Goal: Task Accomplishment & Management: Manage account settings

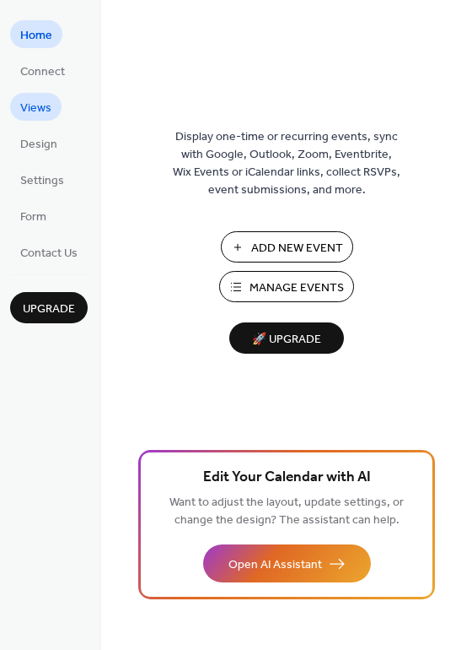
click at [41, 105] on span "Views" at bounding box center [35, 109] width 31 height 18
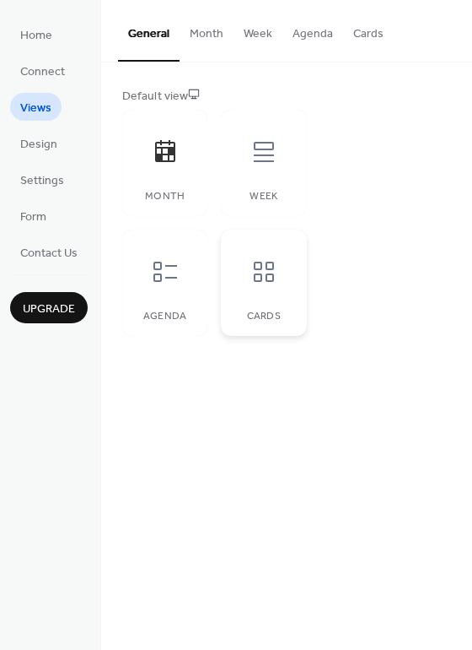
click at [267, 270] on icon at bounding box center [264, 271] width 27 height 27
click at [168, 151] on icon at bounding box center [165, 151] width 20 height 22
click at [42, 148] on span "Design" at bounding box center [38, 145] width 37 height 18
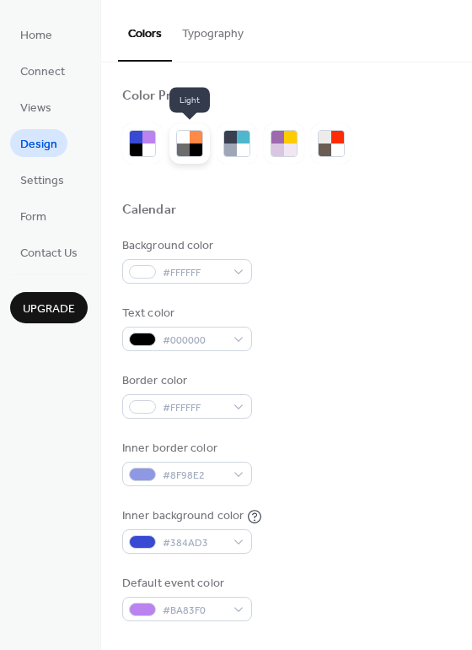
click at [195, 146] on div at bounding box center [196, 149] width 13 height 13
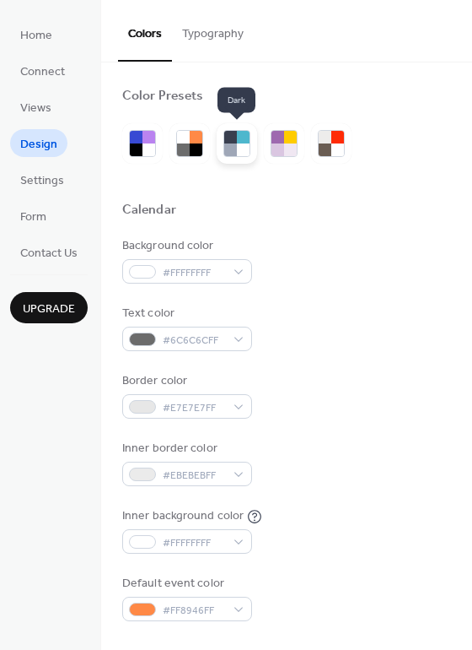
click at [241, 143] on div at bounding box center [243, 149] width 13 height 13
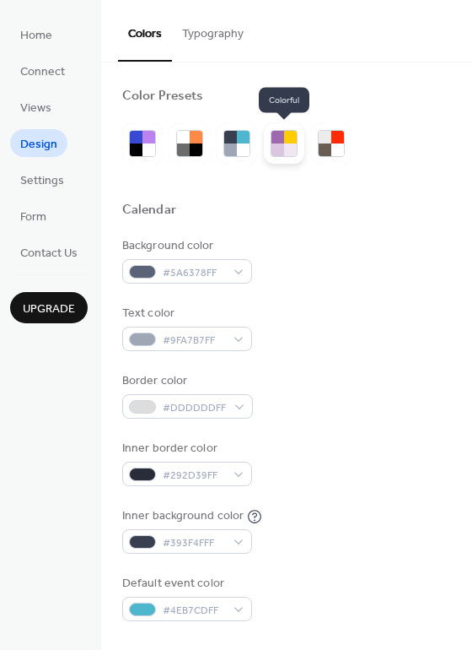
click at [286, 146] on div at bounding box center [290, 149] width 13 height 13
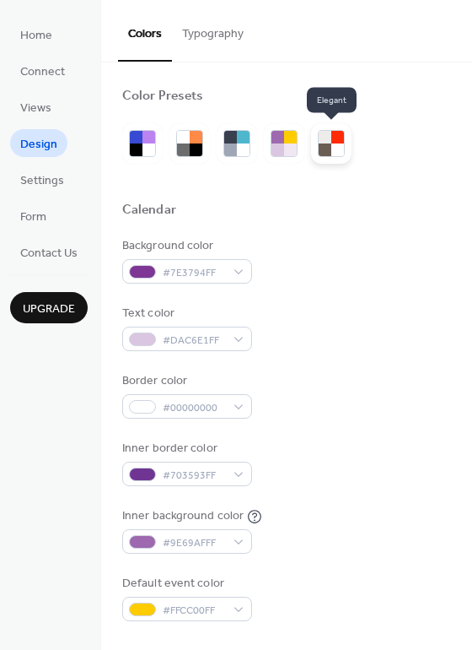
click at [324, 148] on div at bounding box center [325, 149] width 13 height 13
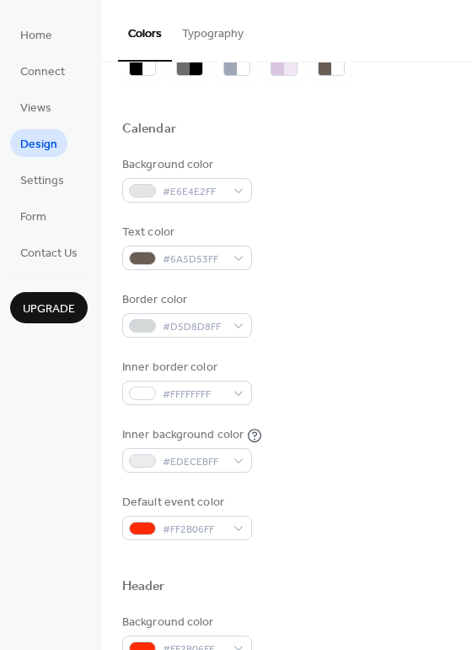
scroll to position [84, 0]
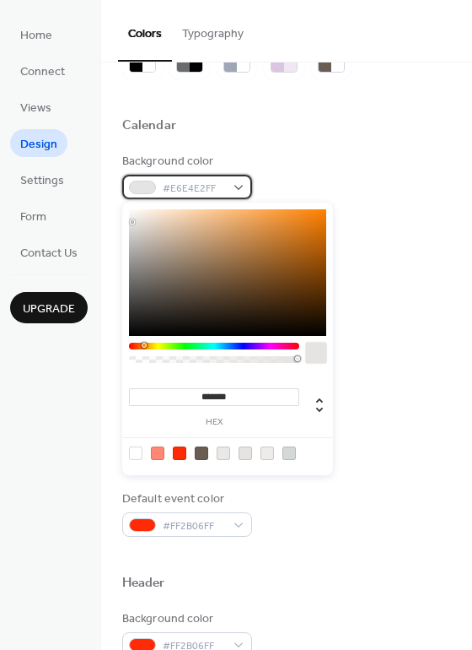
click at [193, 193] on span "#E6E4E2FF" at bounding box center [194, 189] width 62 height 18
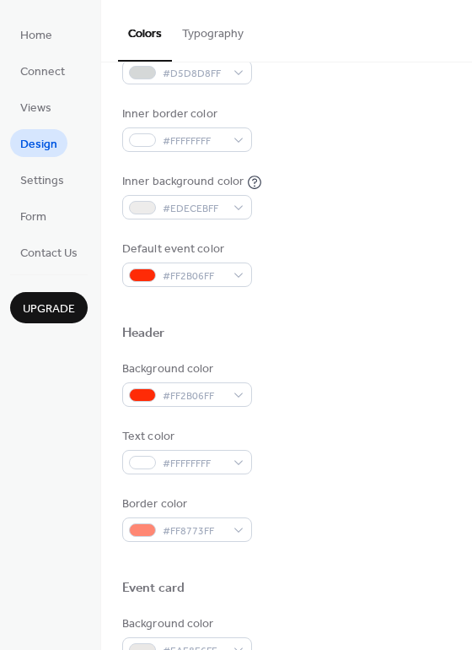
scroll to position [337, 0]
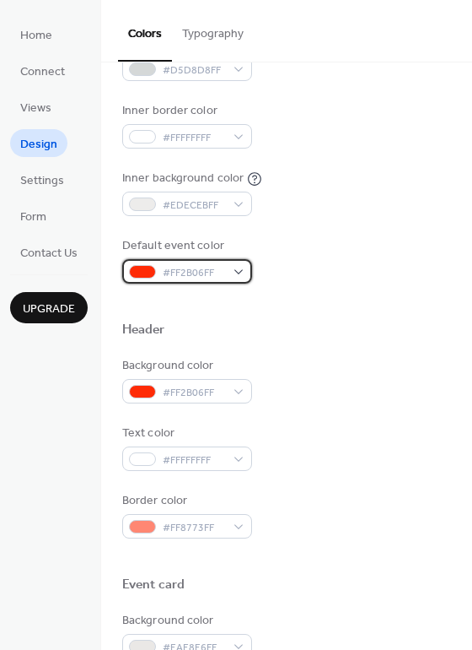
click at [243, 272] on div "#FF2B06FF" at bounding box center [187, 271] width 130 height 24
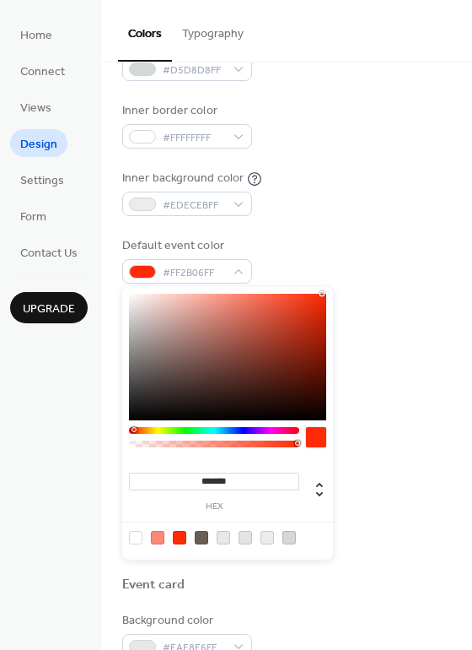
click at [135, 432] on div "******* hex" at bounding box center [227, 423] width 211 height 273
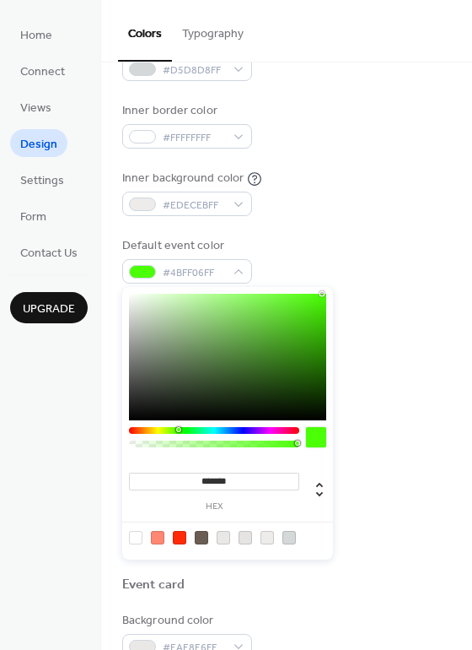
drag, startPoint x: 134, startPoint y: 429, endPoint x: 178, endPoint y: 427, distance: 43.9
click at [178, 427] on div at bounding box center [178, 429] width 5 height 5
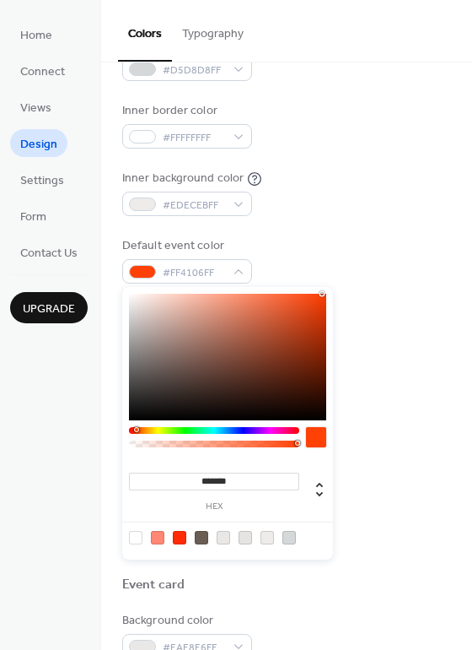
type input "*******"
drag, startPoint x: 180, startPoint y: 428, endPoint x: 135, endPoint y: 430, distance: 44.8
click at [135, 430] on div at bounding box center [135, 429] width 5 height 5
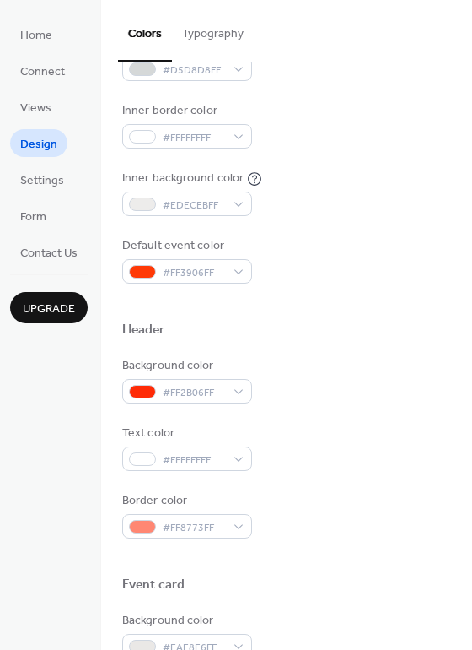
click at [435, 147] on div "Inner border color #FFFFFFFF" at bounding box center [286, 125] width 329 height 46
click at [52, 176] on span "Settings" at bounding box center [42, 181] width 44 height 18
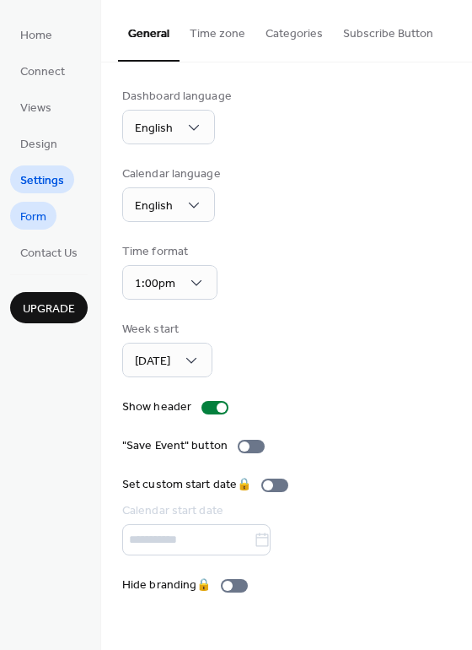
click at [29, 216] on span "Form" at bounding box center [33, 217] width 26 height 18
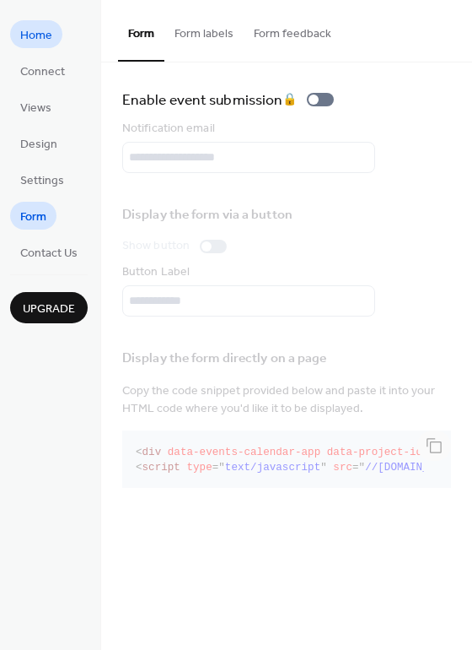
click at [26, 29] on span "Home" at bounding box center [36, 36] width 32 height 18
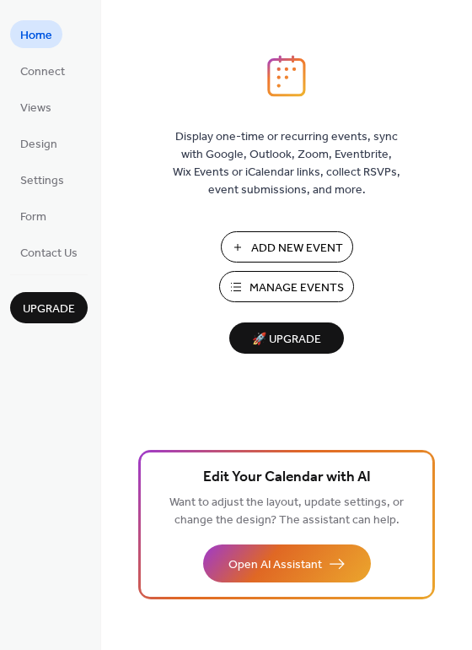
click at [264, 240] on span "Add New Event" at bounding box center [297, 249] width 92 height 18
click at [31, 105] on span "Views" at bounding box center [35, 109] width 31 height 18
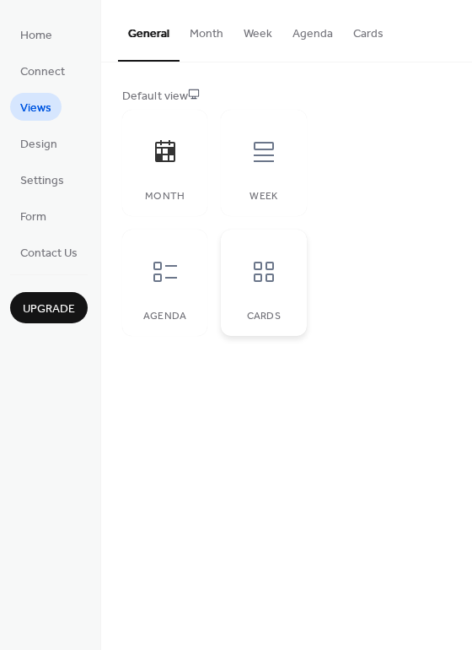
click at [266, 269] on icon at bounding box center [264, 271] width 27 height 27
click at [57, 67] on span "Connect" at bounding box center [42, 72] width 45 height 18
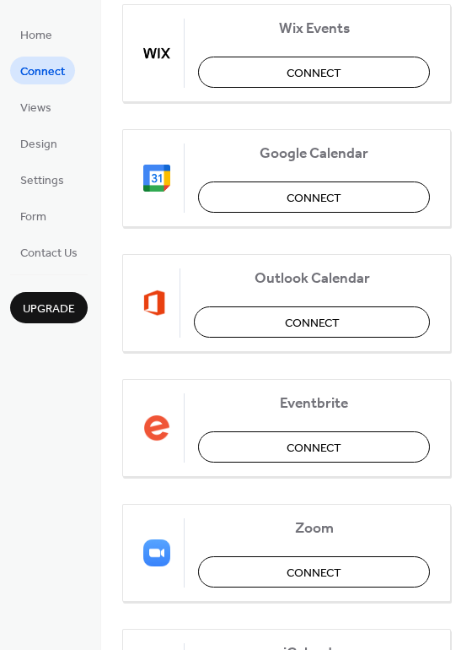
scroll to position [253, 0]
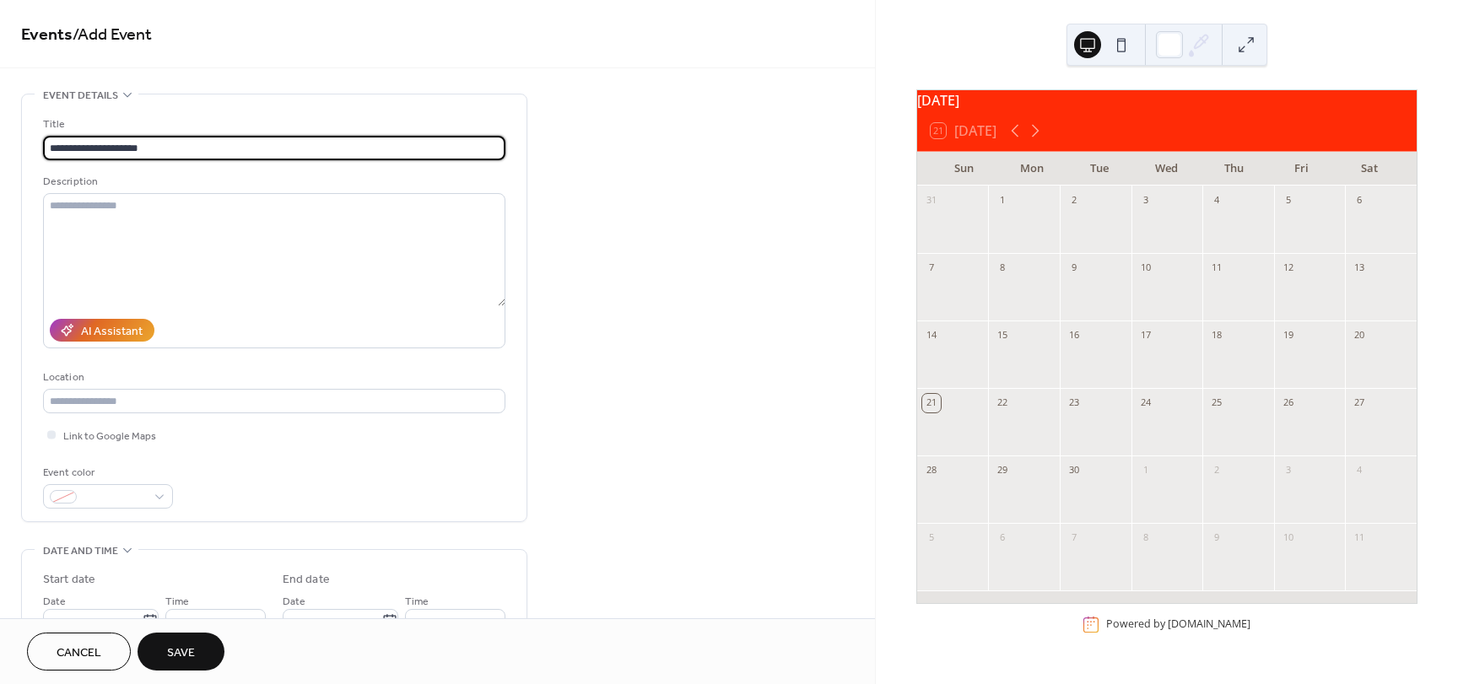
click at [59, 148] on input "**********" at bounding box center [274, 148] width 462 height 24
type input "**********"
click at [67, 205] on textarea at bounding box center [274, 249] width 462 height 113
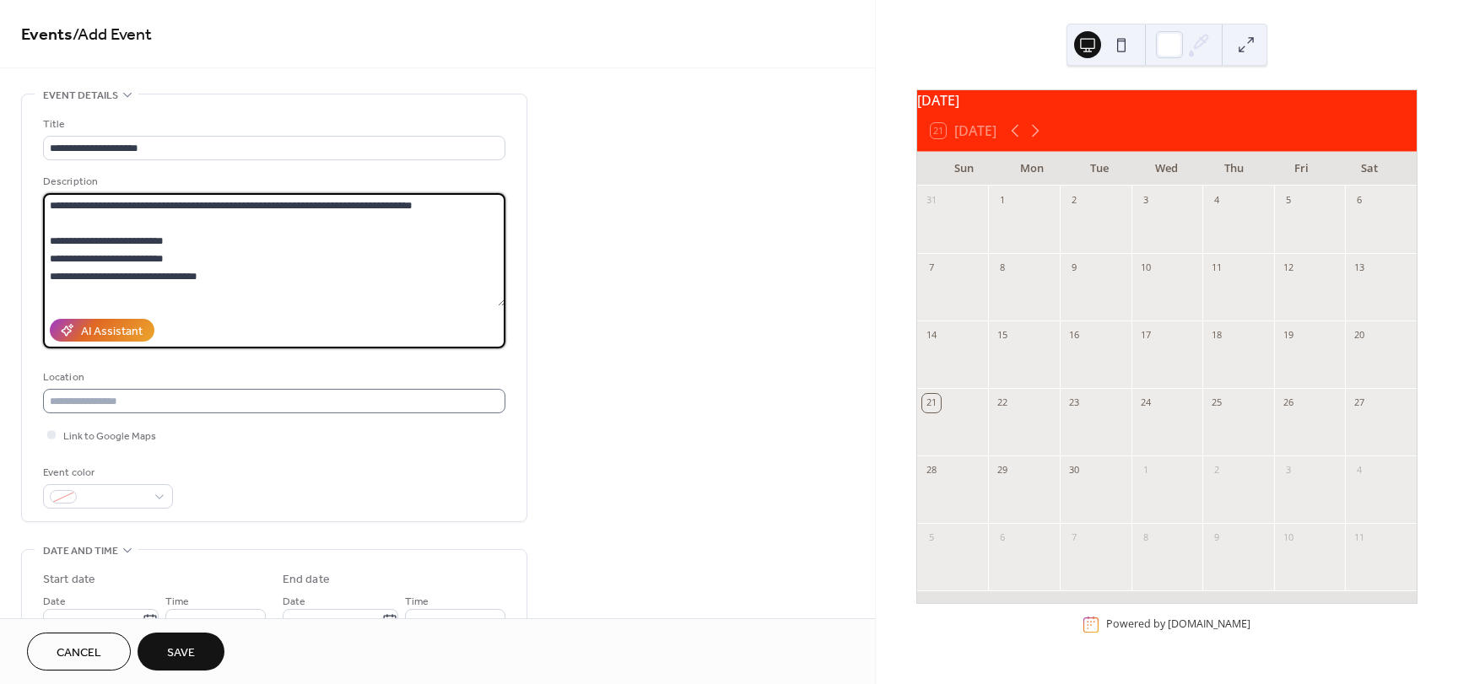
type textarea "**********"
click at [98, 399] on input "text" at bounding box center [274, 401] width 462 height 24
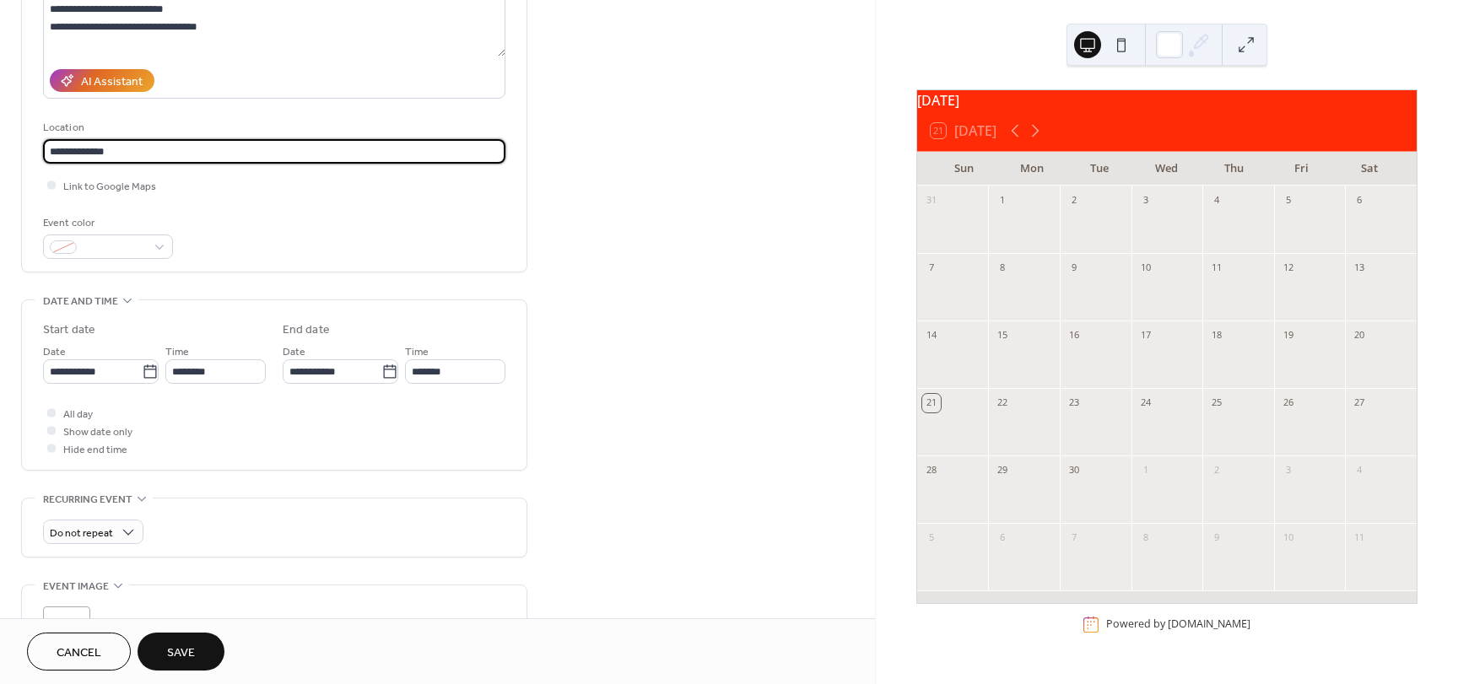
scroll to position [253, 0]
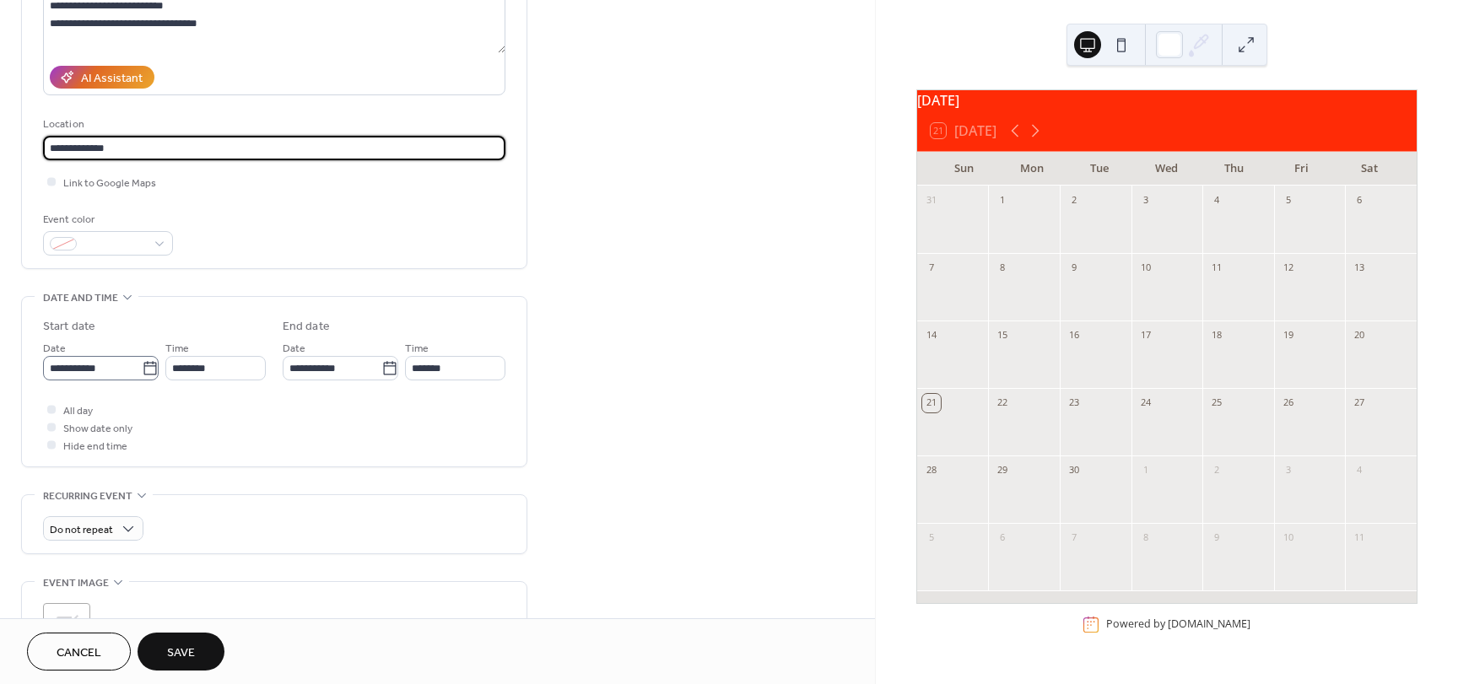
type input "**********"
click at [142, 369] on icon at bounding box center [150, 368] width 17 height 17
click at [141, 369] on input "**********" at bounding box center [92, 368] width 99 height 24
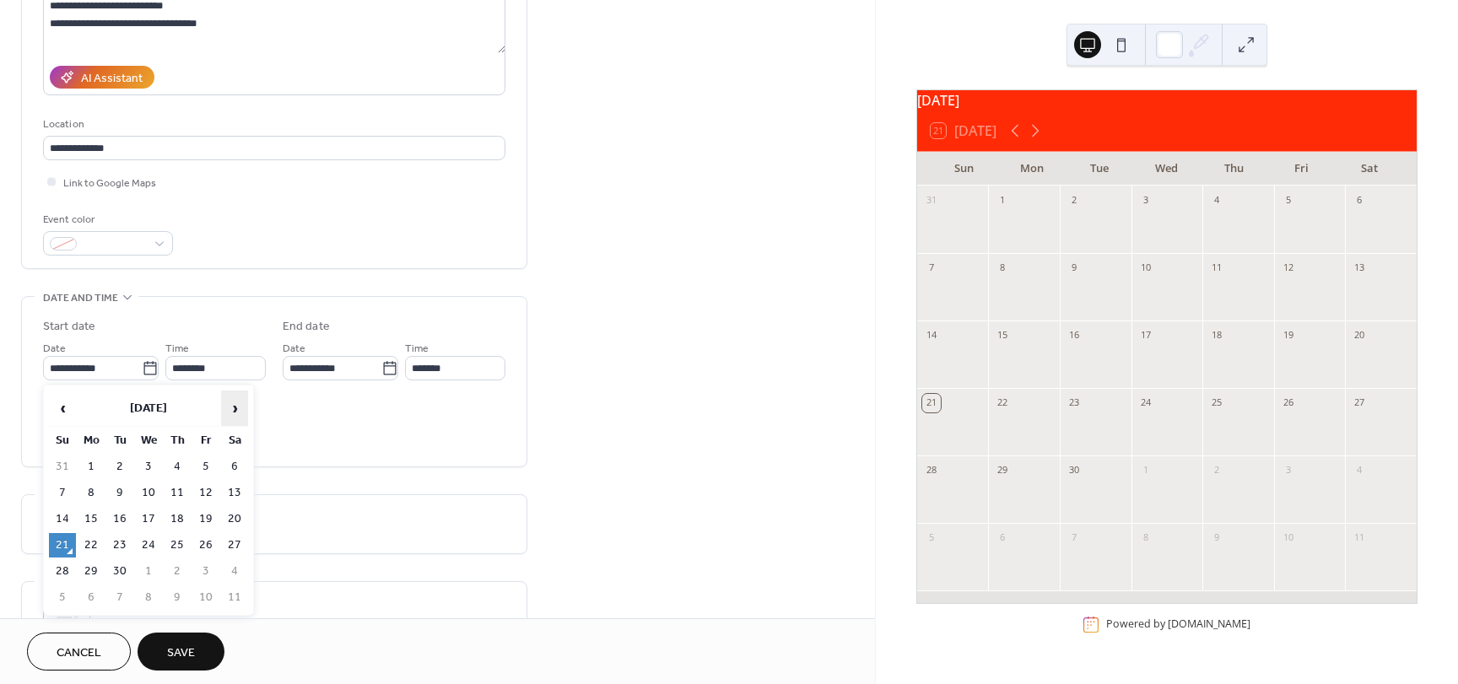
click at [231, 408] on span "›" at bounding box center [234, 408] width 25 height 34
click at [208, 491] on td "10" at bounding box center [205, 493] width 27 height 24
type input "**********"
click at [384, 366] on icon at bounding box center [389, 368] width 17 height 17
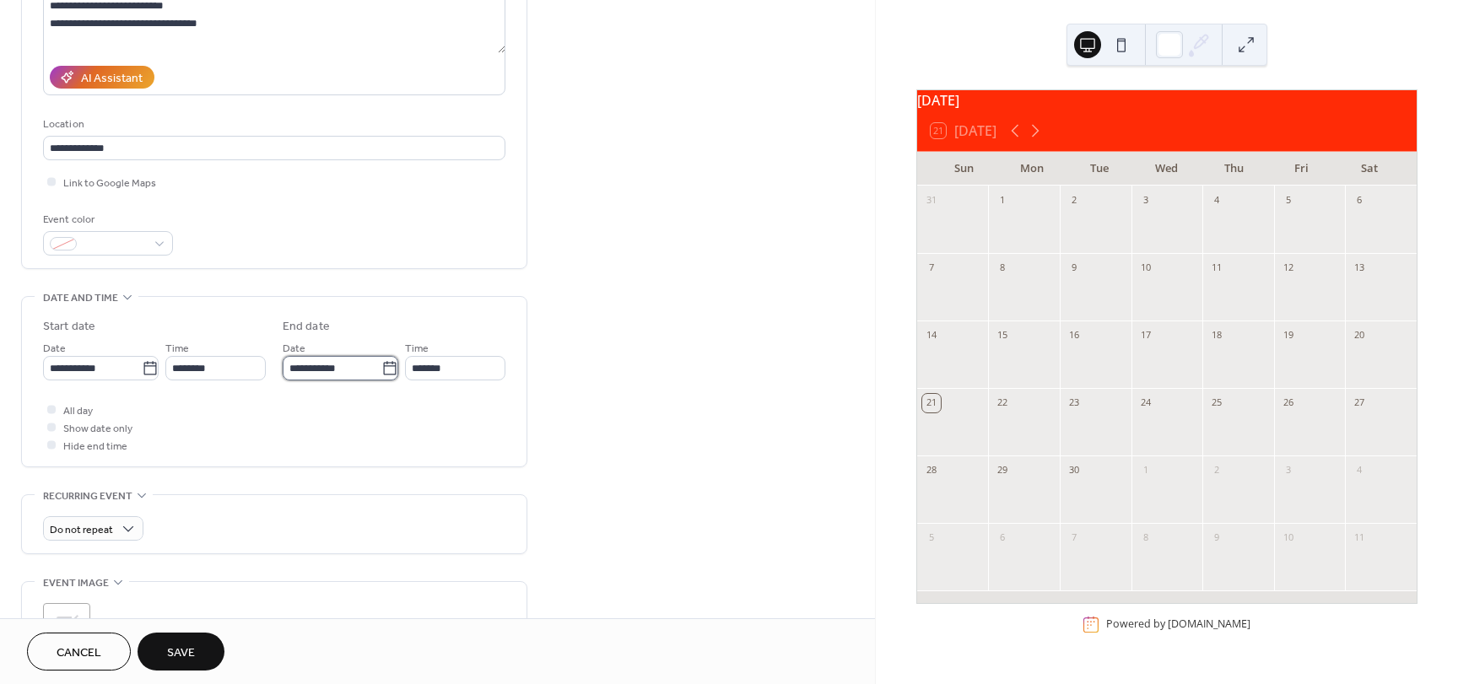
click at [381, 366] on input "**********" at bounding box center [332, 368] width 99 height 24
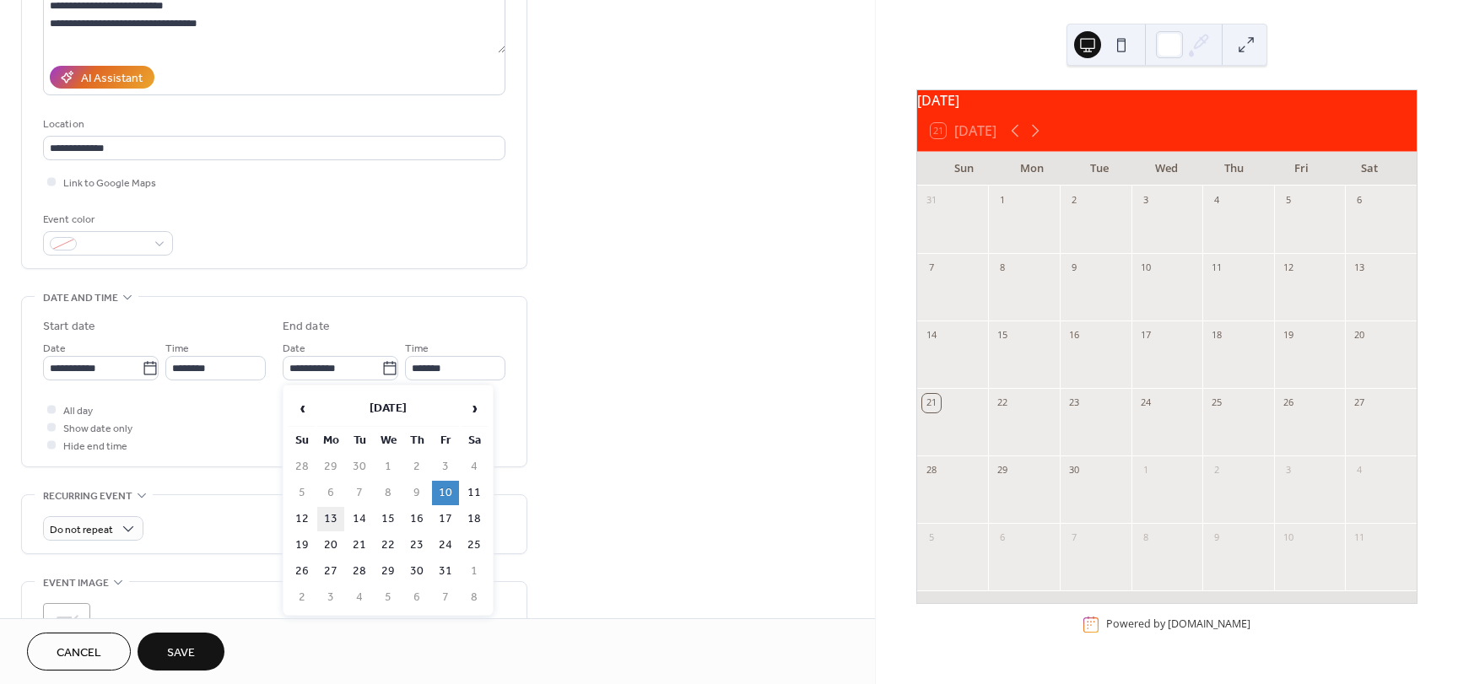
click at [333, 519] on td "13" at bounding box center [330, 519] width 27 height 24
type input "**********"
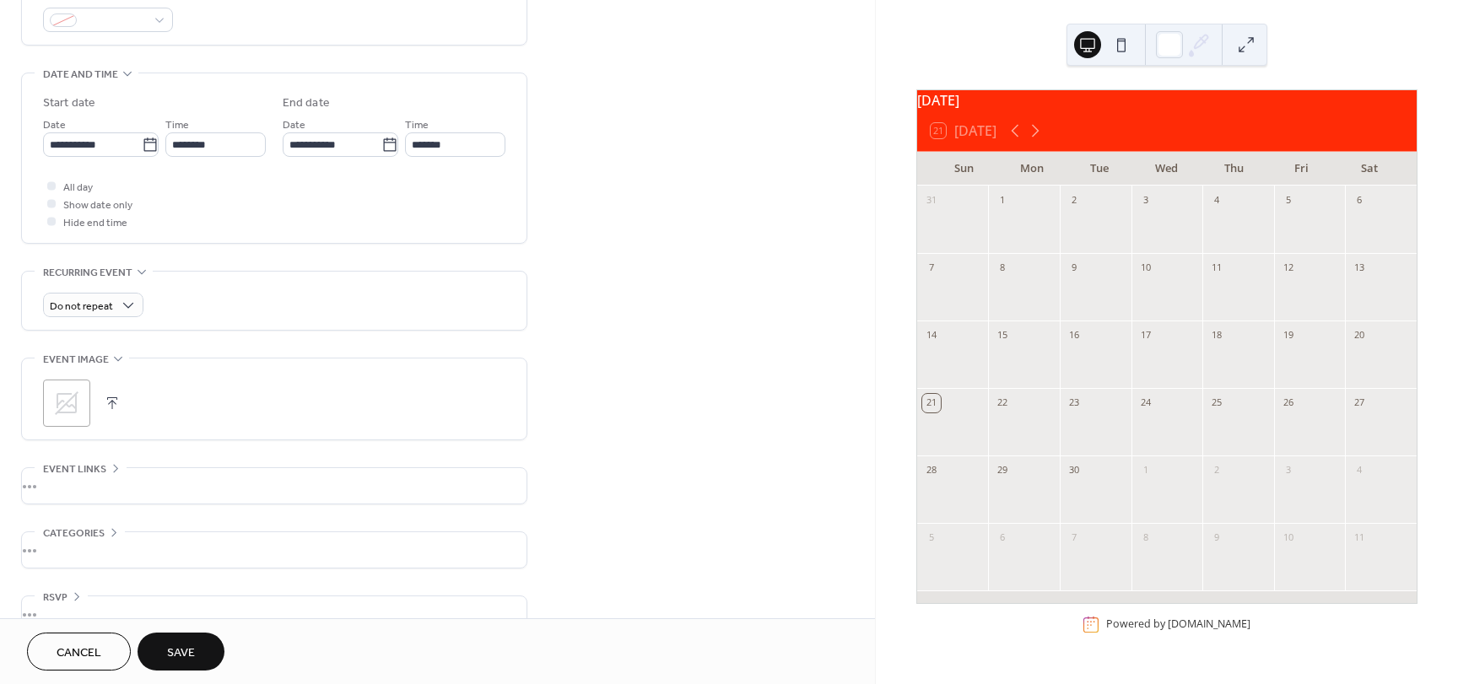
scroll to position [506, 0]
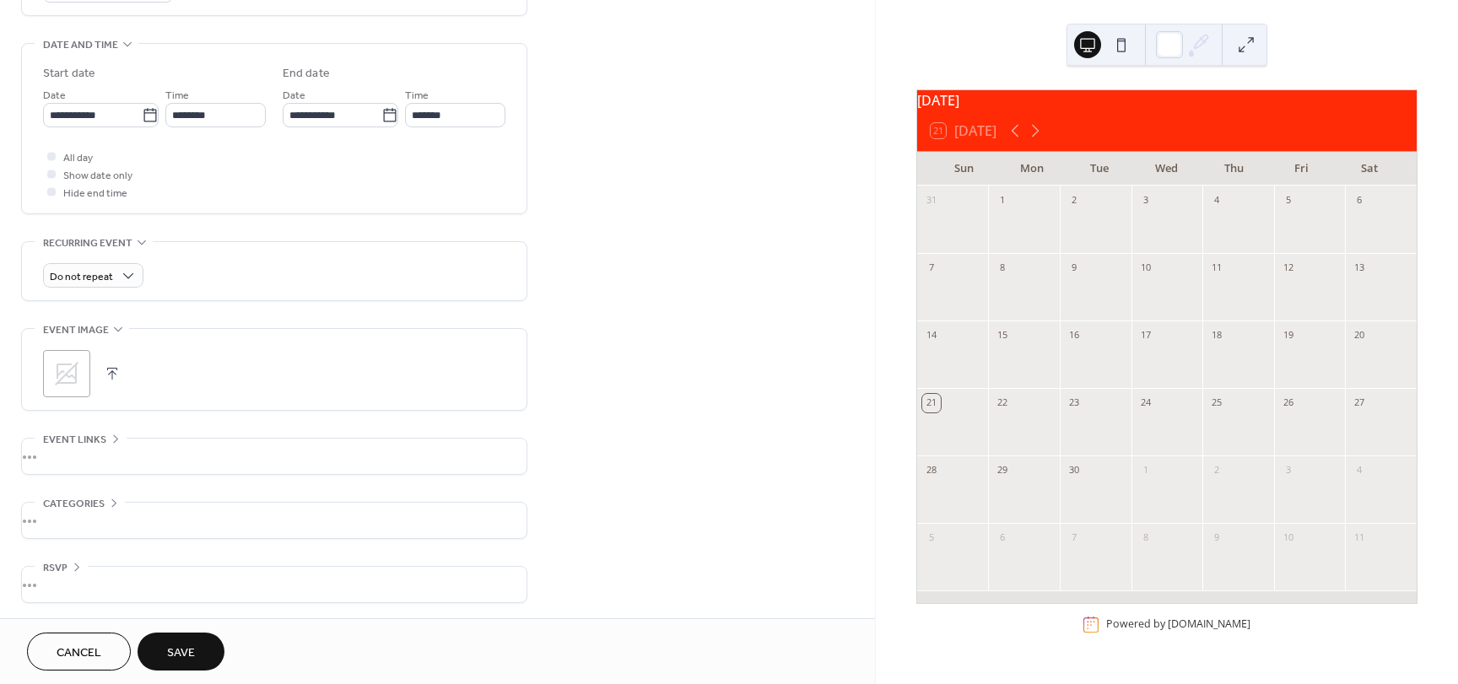
click at [84, 585] on div "•••" at bounding box center [274, 584] width 505 height 35
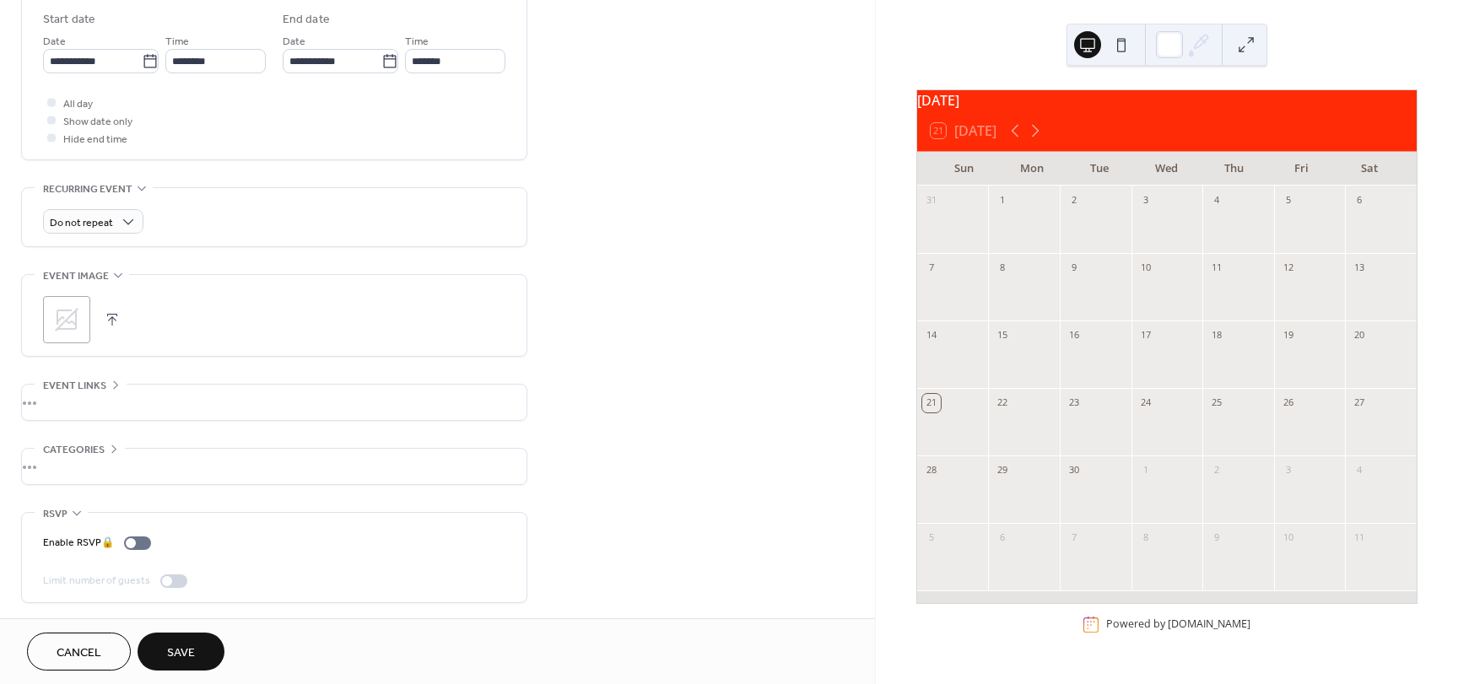
scroll to position [562, 0]
click at [132, 544] on div "Enable RSVP 🔒" at bounding box center [100, 541] width 115 height 18
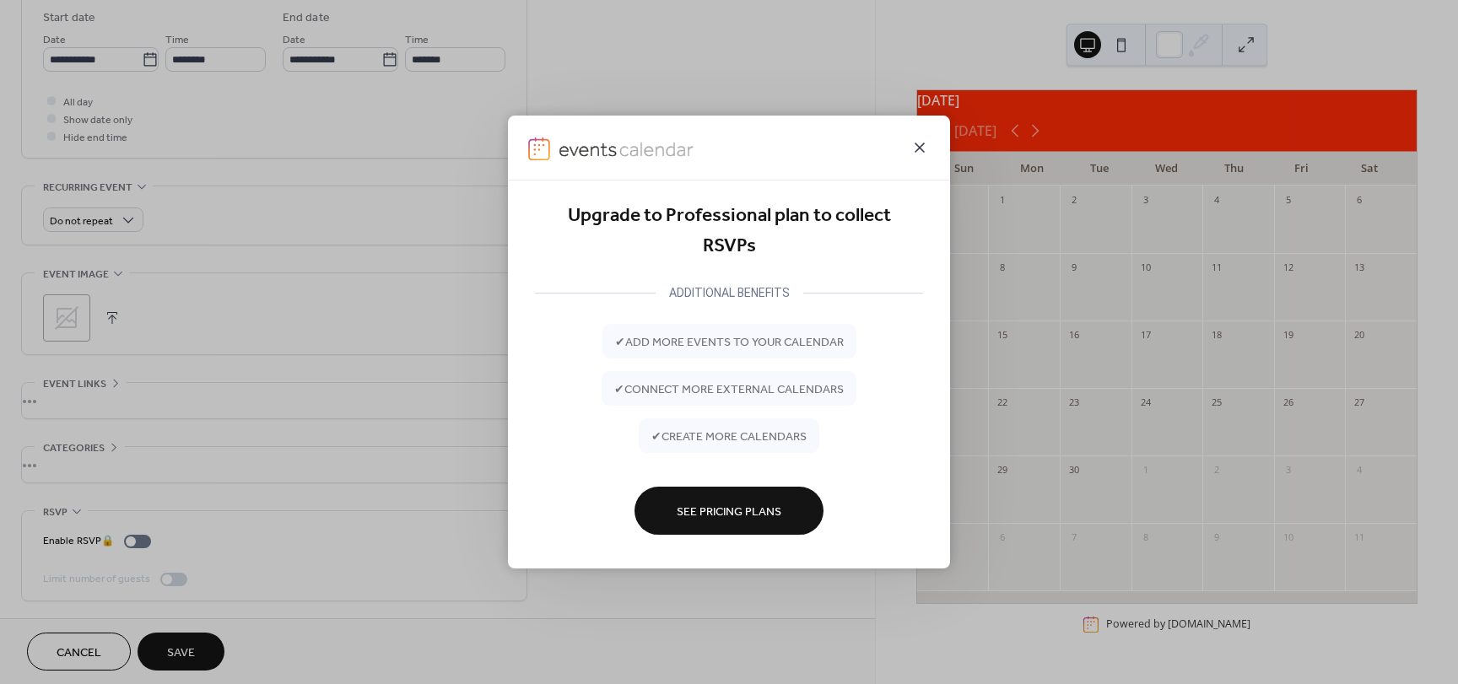
click at [923, 148] on icon at bounding box center [920, 148] width 20 height 20
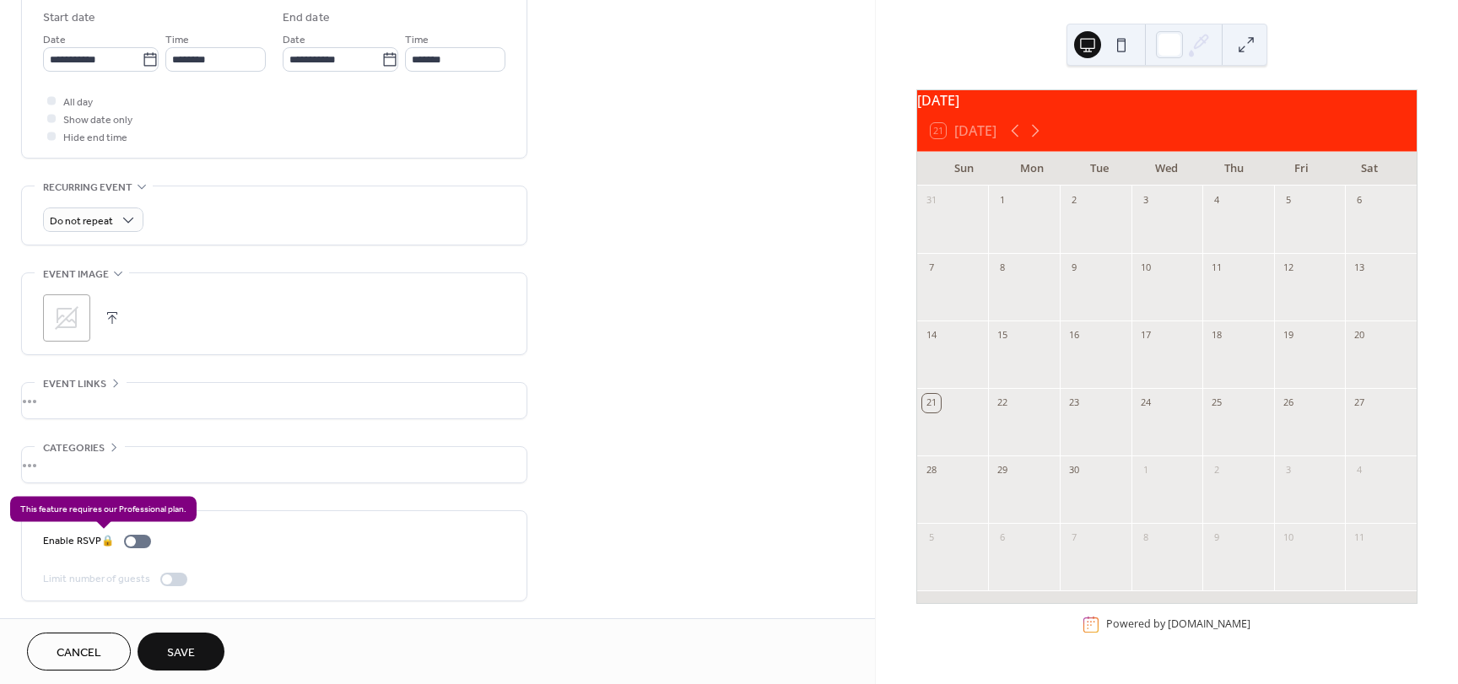
click at [135, 543] on div "Enable RSVP 🔒" at bounding box center [100, 541] width 115 height 18
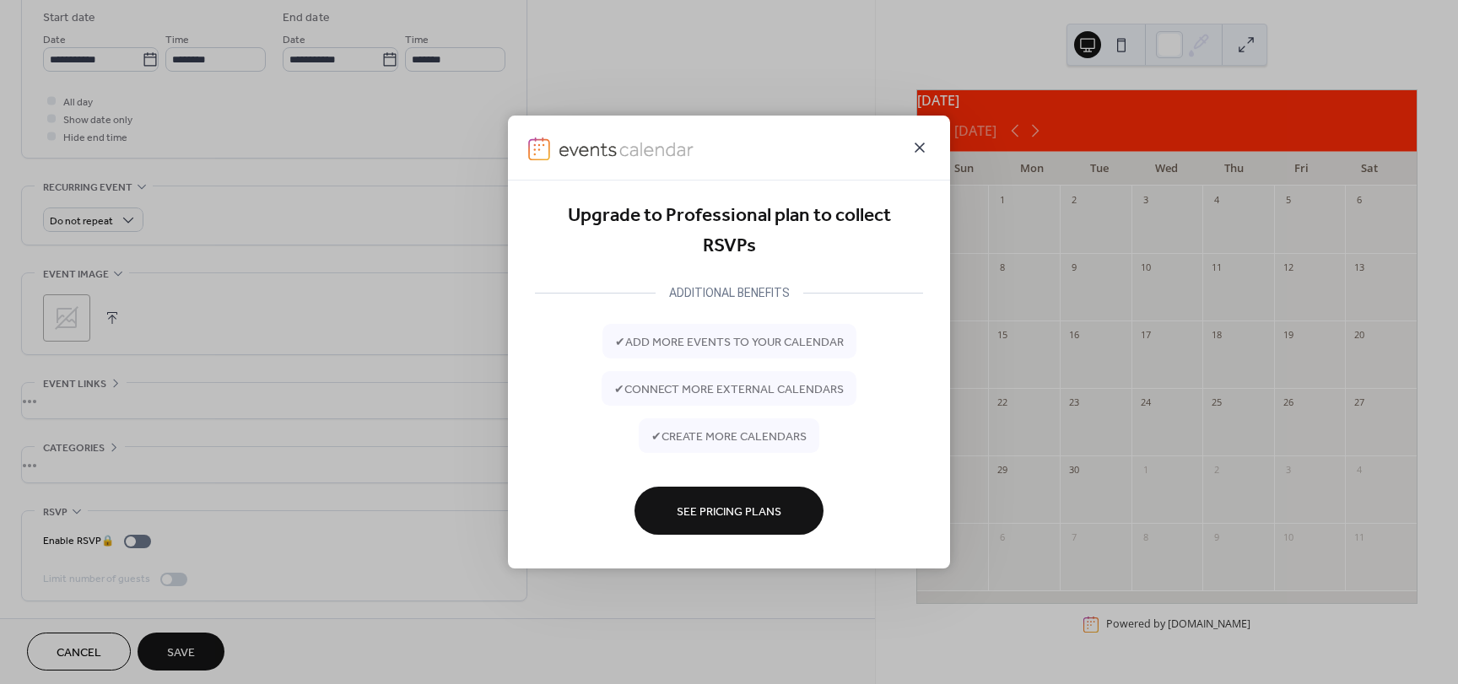
click at [915, 145] on icon at bounding box center [920, 148] width 20 height 20
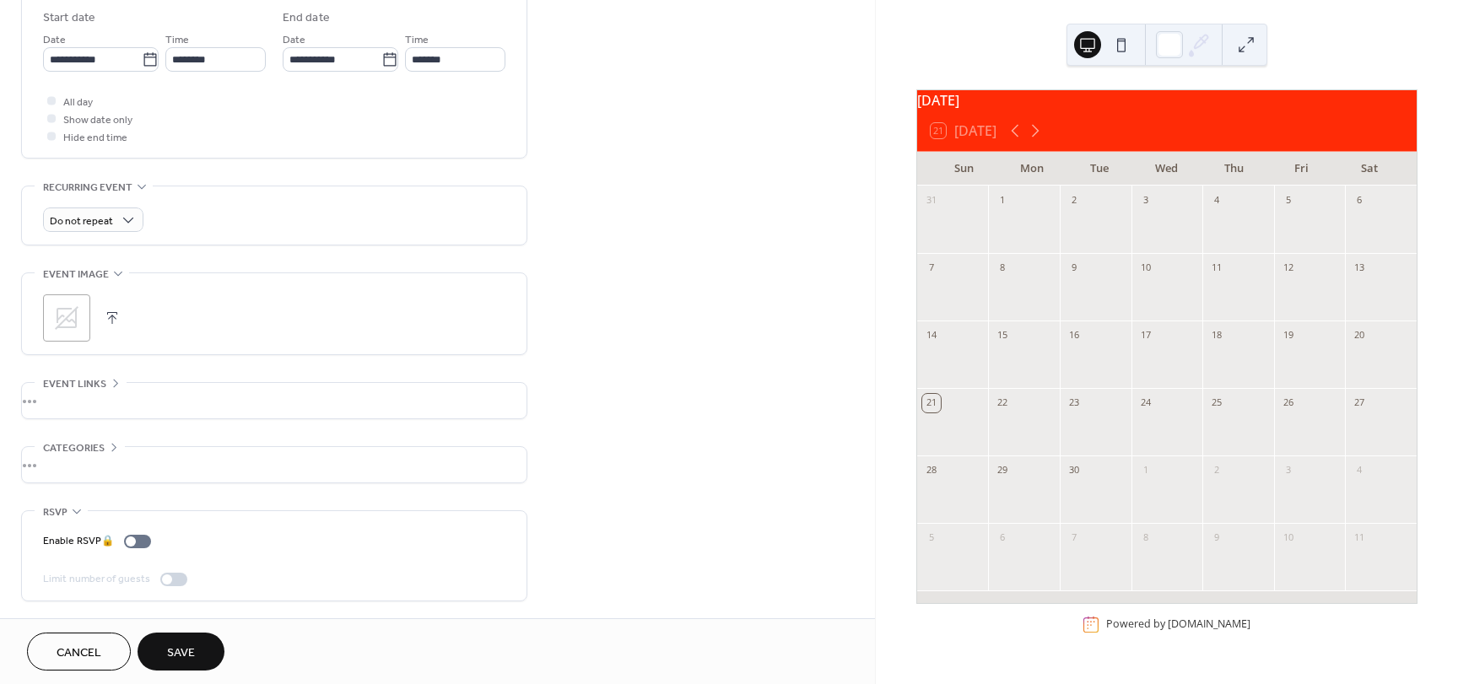
click at [162, 537] on div "Enable RSVP 🔒" at bounding box center [274, 541] width 462 height 18
click at [77, 516] on icon at bounding box center [76, 511] width 13 height 13
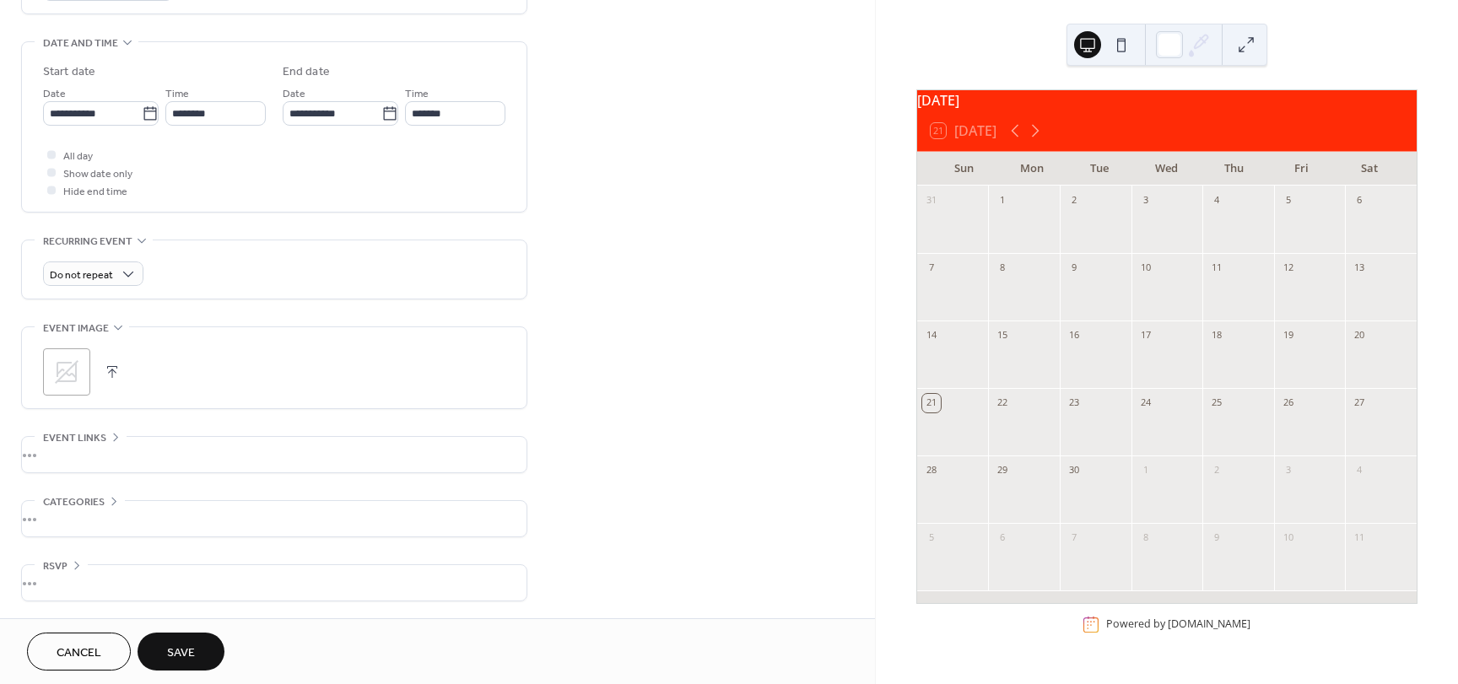
click at [113, 499] on icon at bounding box center [113, 501] width 5 height 8
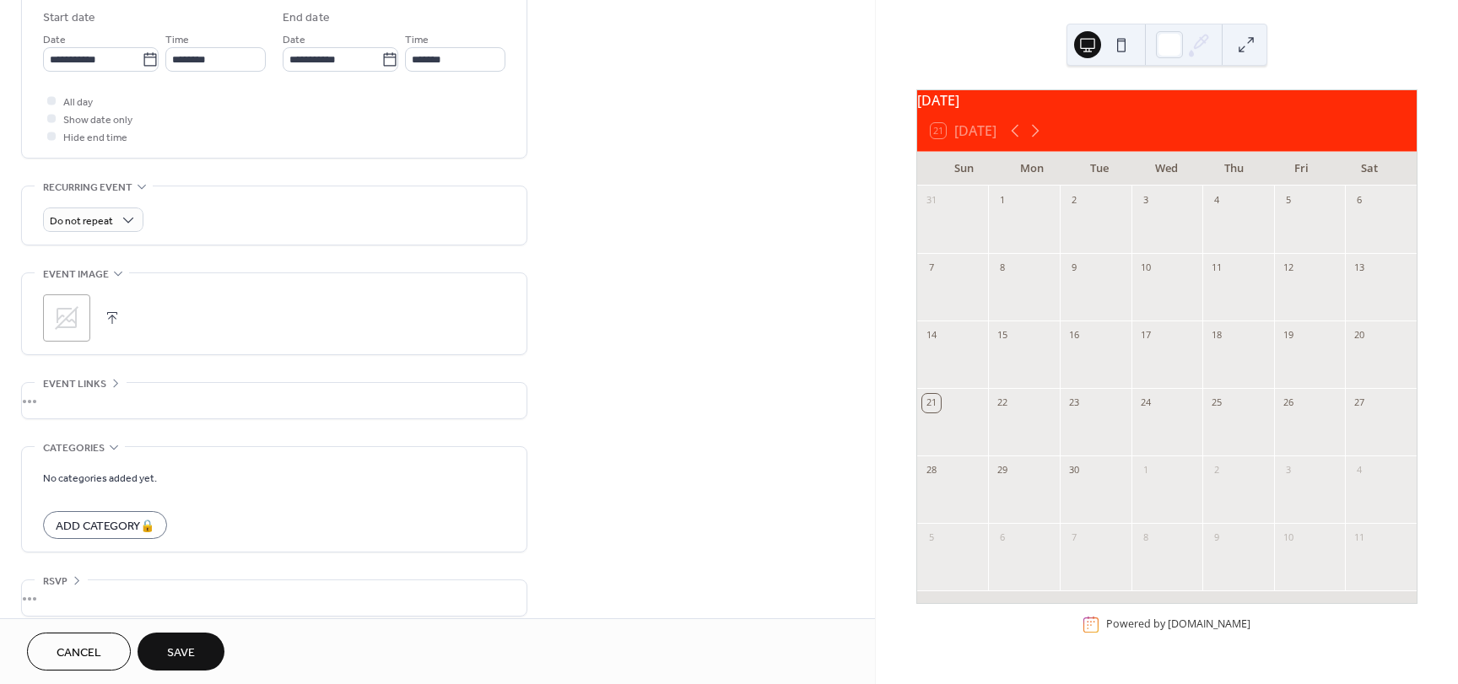
click at [116, 453] on icon at bounding box center [113, 446] width 13 height 13
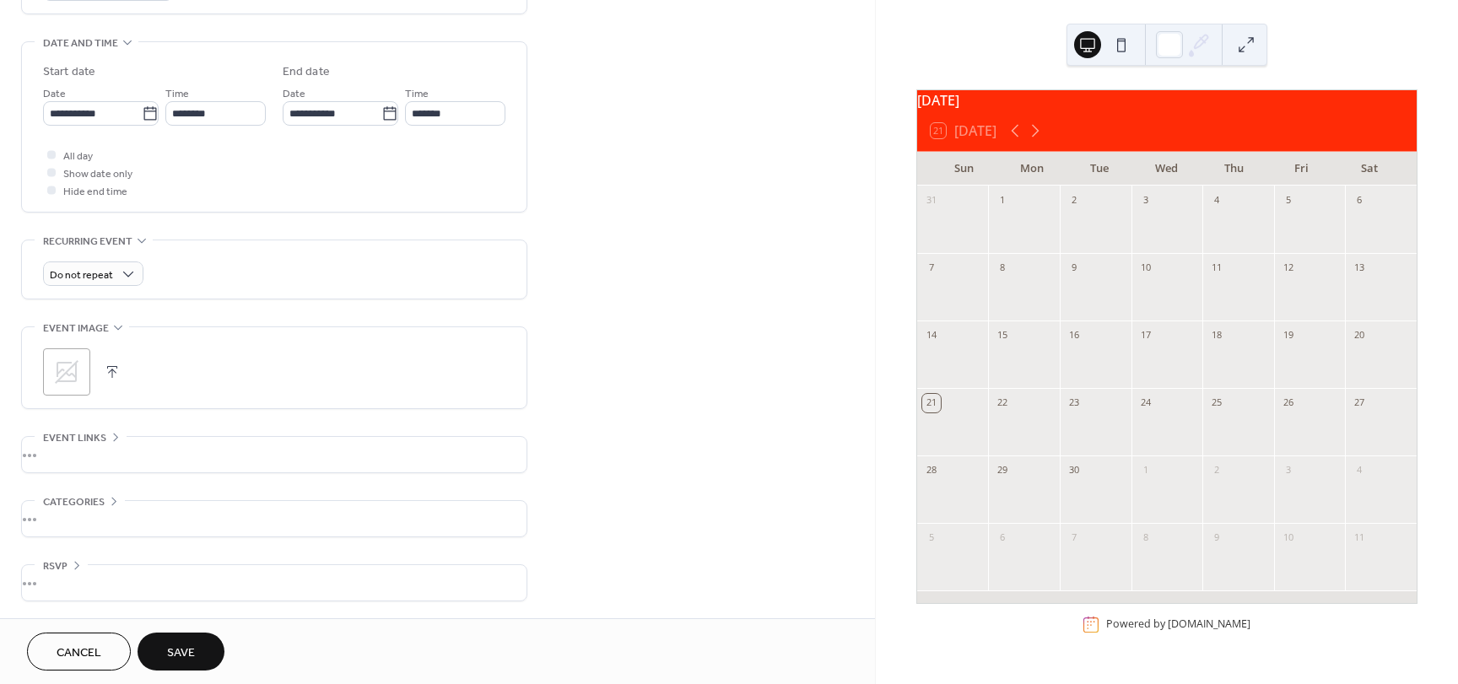
scroll to position [508, 0]
click at [114, 438] on div "•••" at bounding box center [274, 454] width 505 height 35
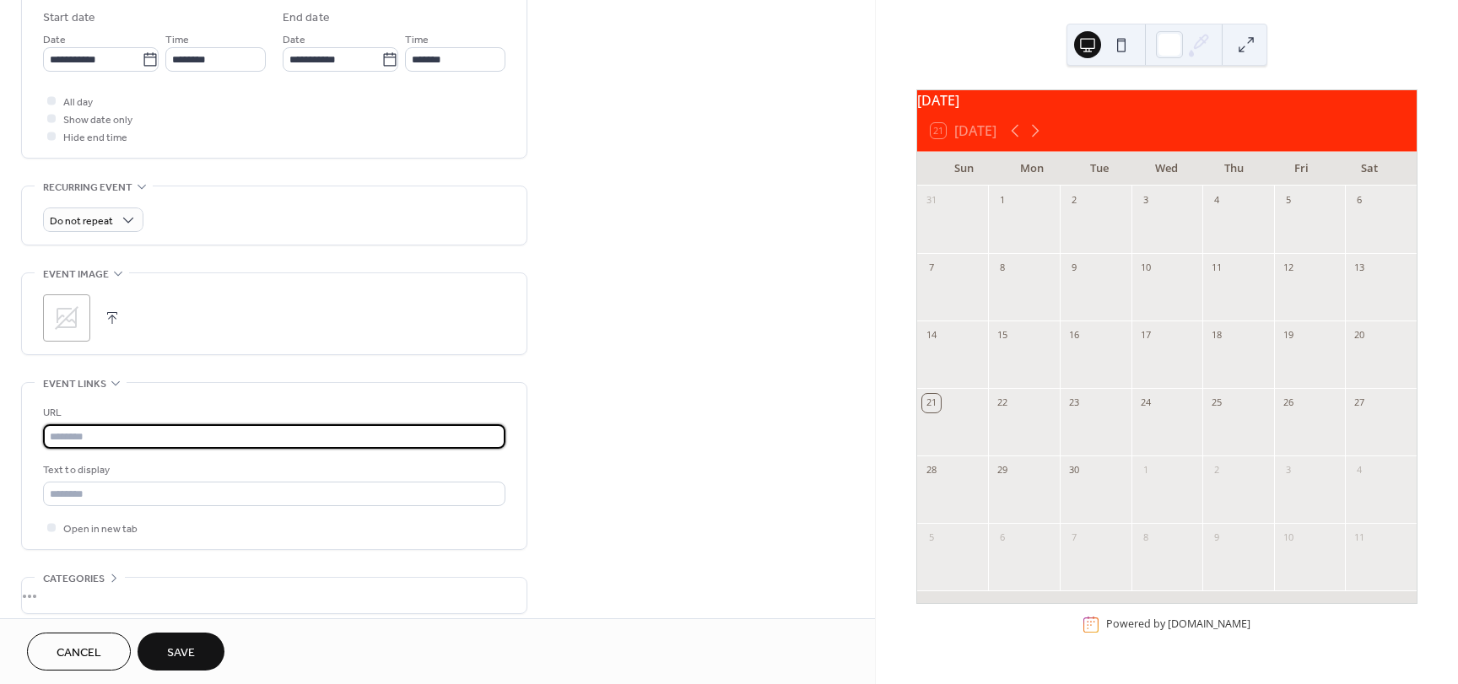
click at [114, 438] on input "text" at bounding box center [274, 436] width 462 height 24
type input "**********"
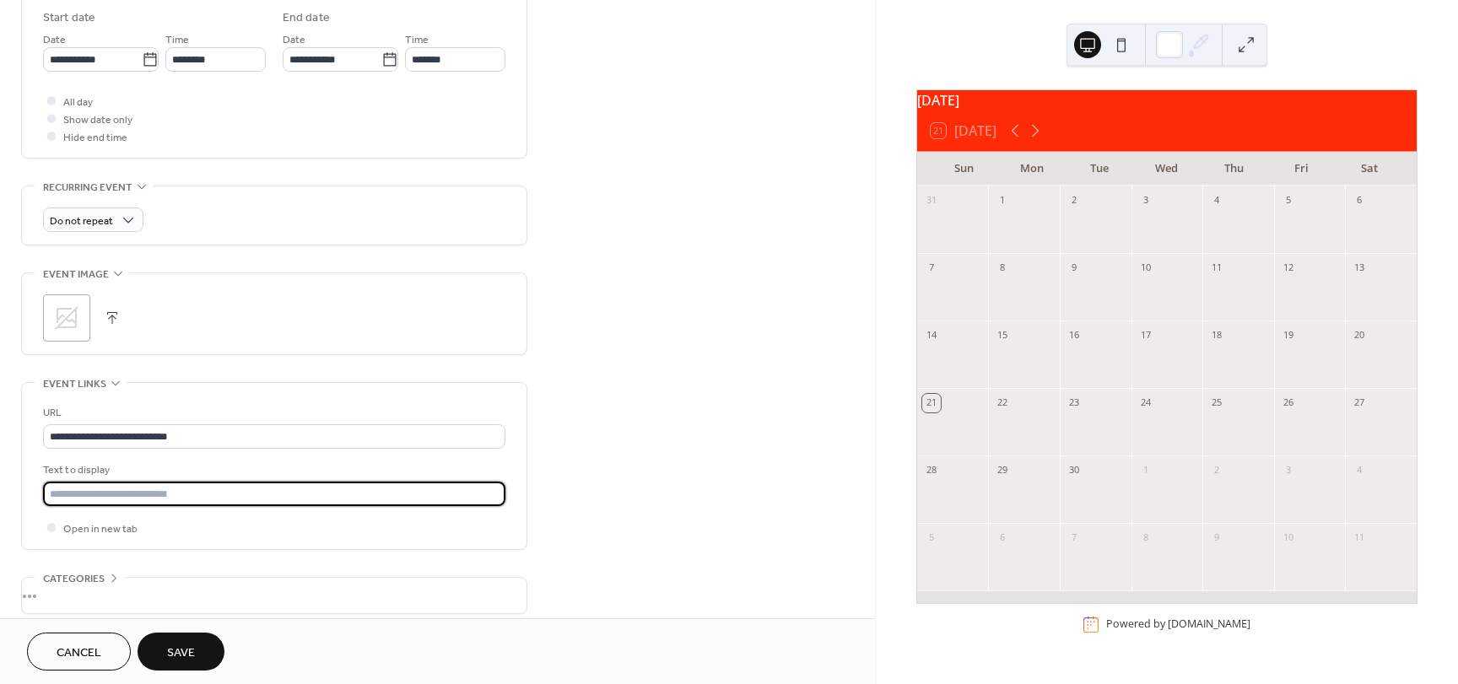
drag, startPoint x: 192, startPoint y: 495, endPoint x: 93, endPoint y: 490, distance: 99.7
click at [93, 490] on input "text" at bounding box center [274, 494] width 462 height 24
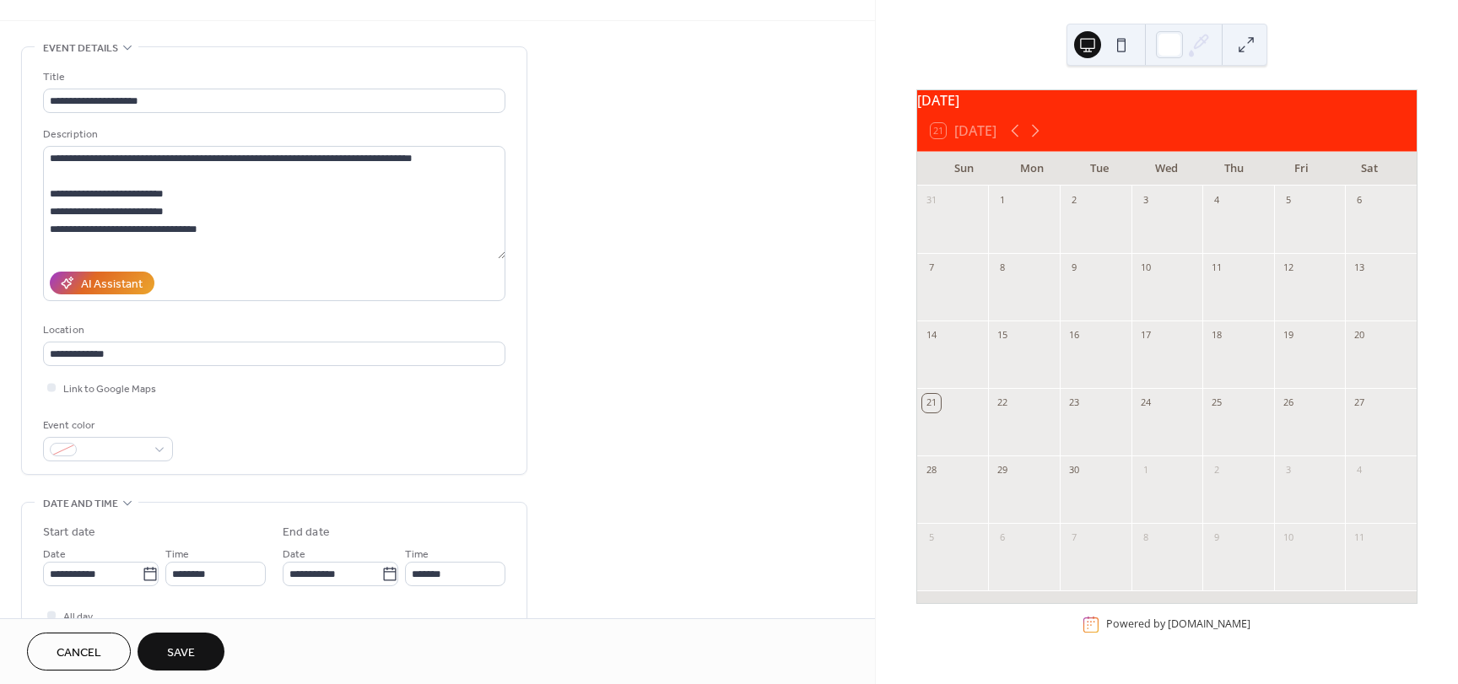
scroll to position [0, 0]
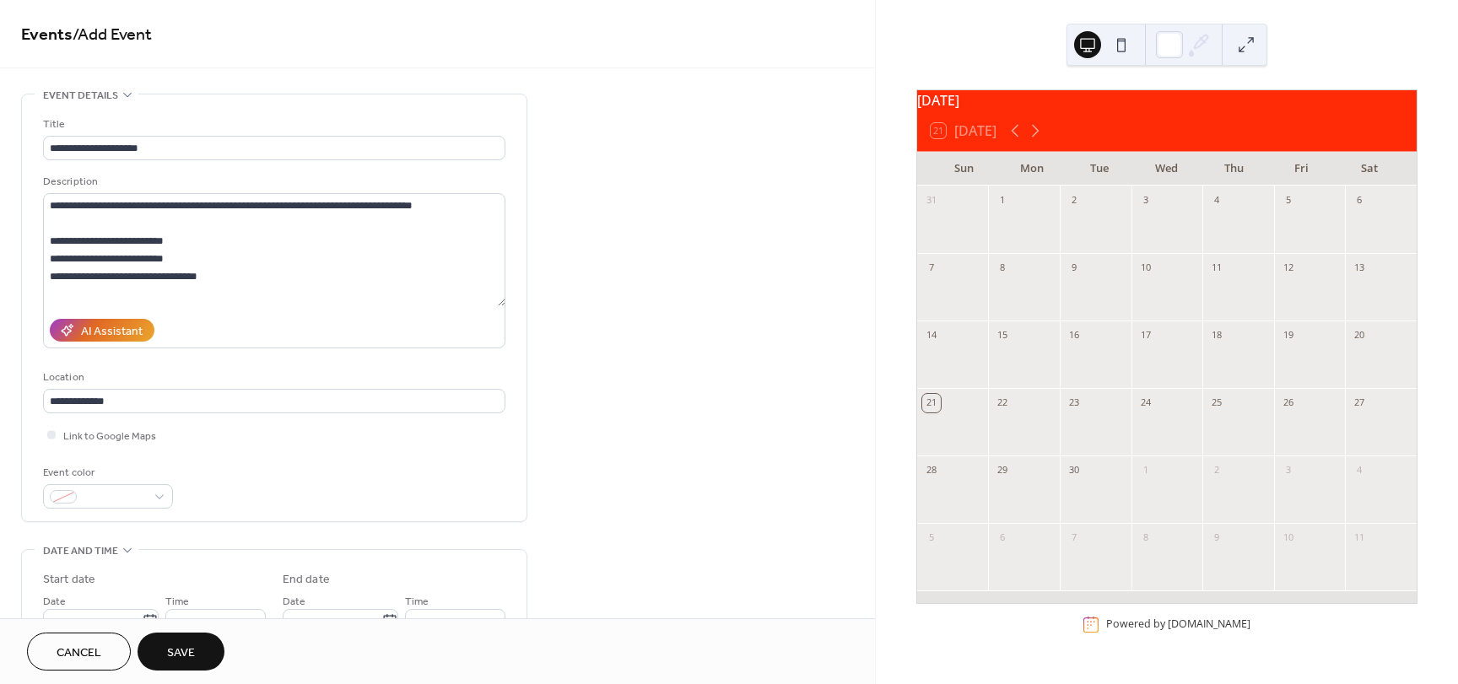
type input "****"
click at [192, 645] on span "Save" at bounding box center [181, 654] width 28 height 18
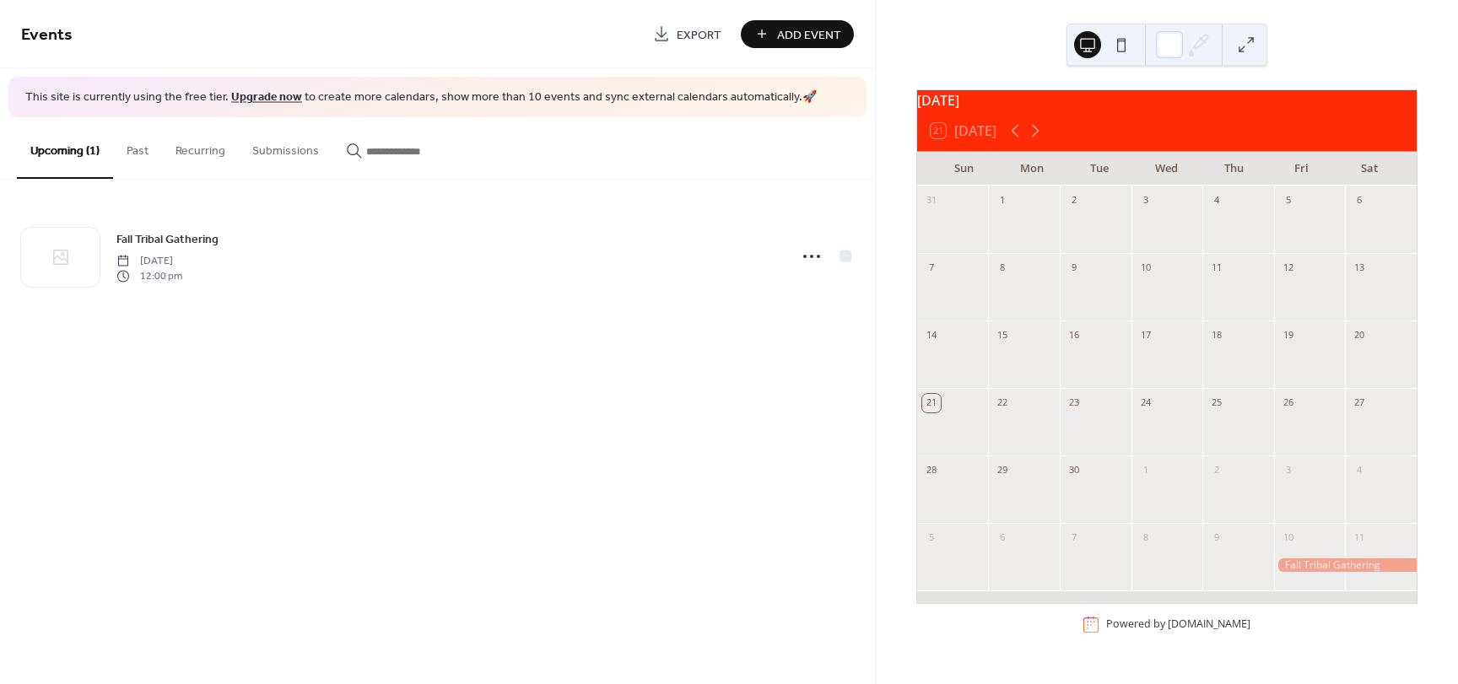
click at [813, 26] on span "Add Event" at bounding box center [809, 35] width 64 height 18
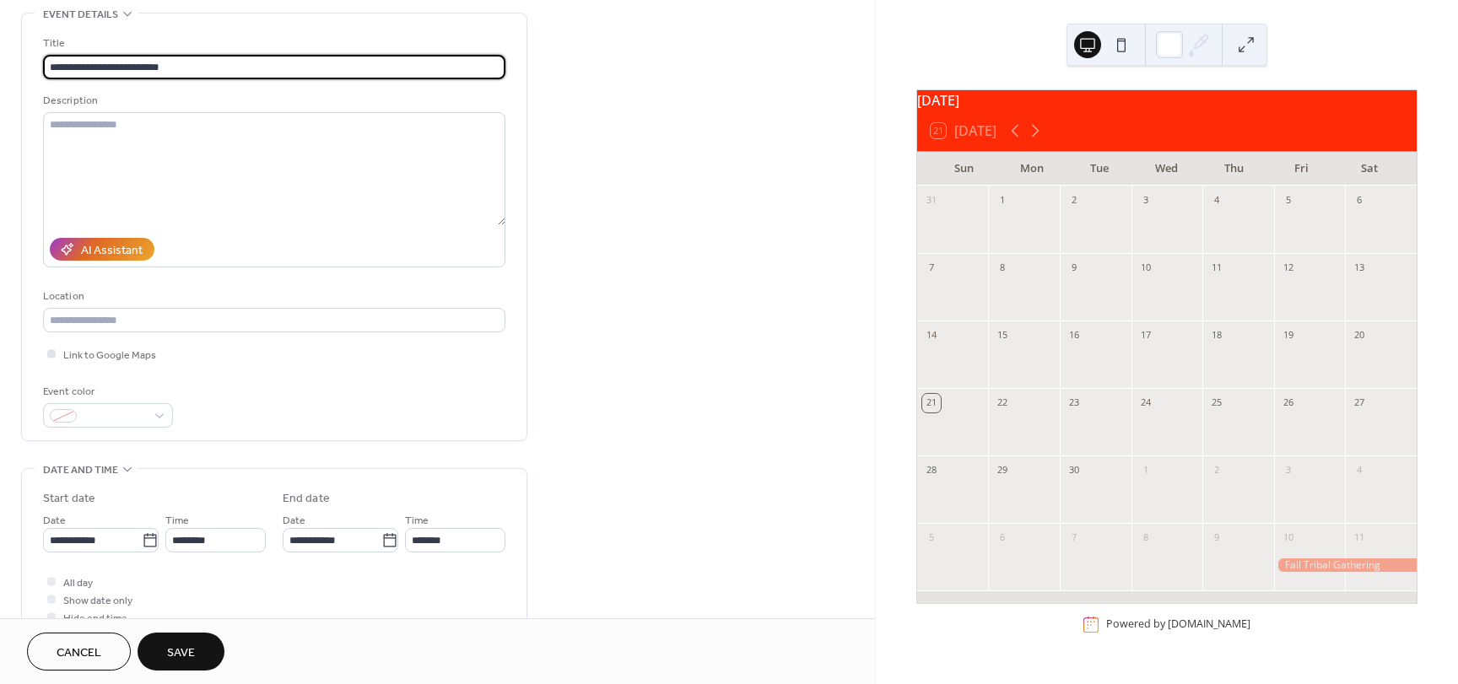
scroll to position [84, 0]
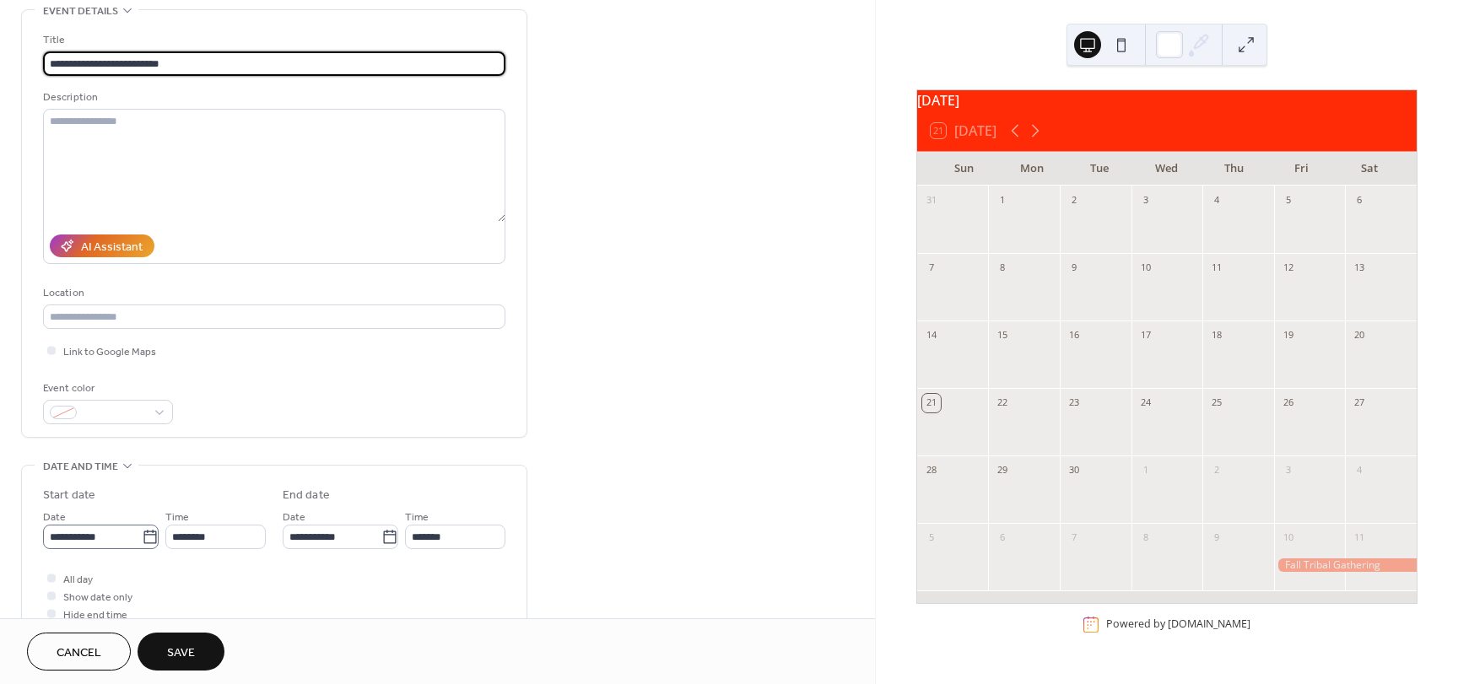
type input "**********"
click at [148, 541] on icon at bounding box center [150, 537] width 17 height 17
click at [142, 541] on input "**********" at bounding box center [92, 537] width 99 height 24
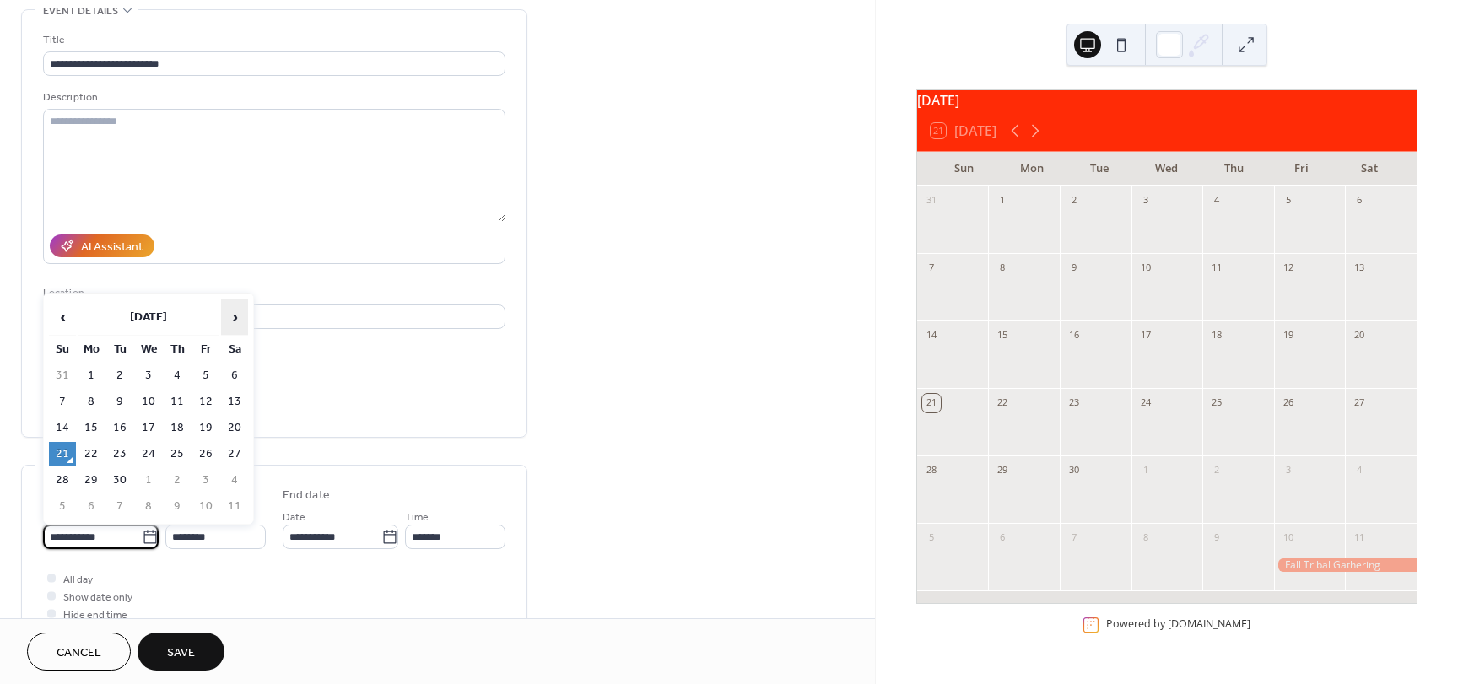
click at [235, 316] on span "›" at bounding box center [234, 317] width 25 height 34
click at [233, 447] on td "22" at bounding box center [234, 454] width 27 height 24
type input "**********"
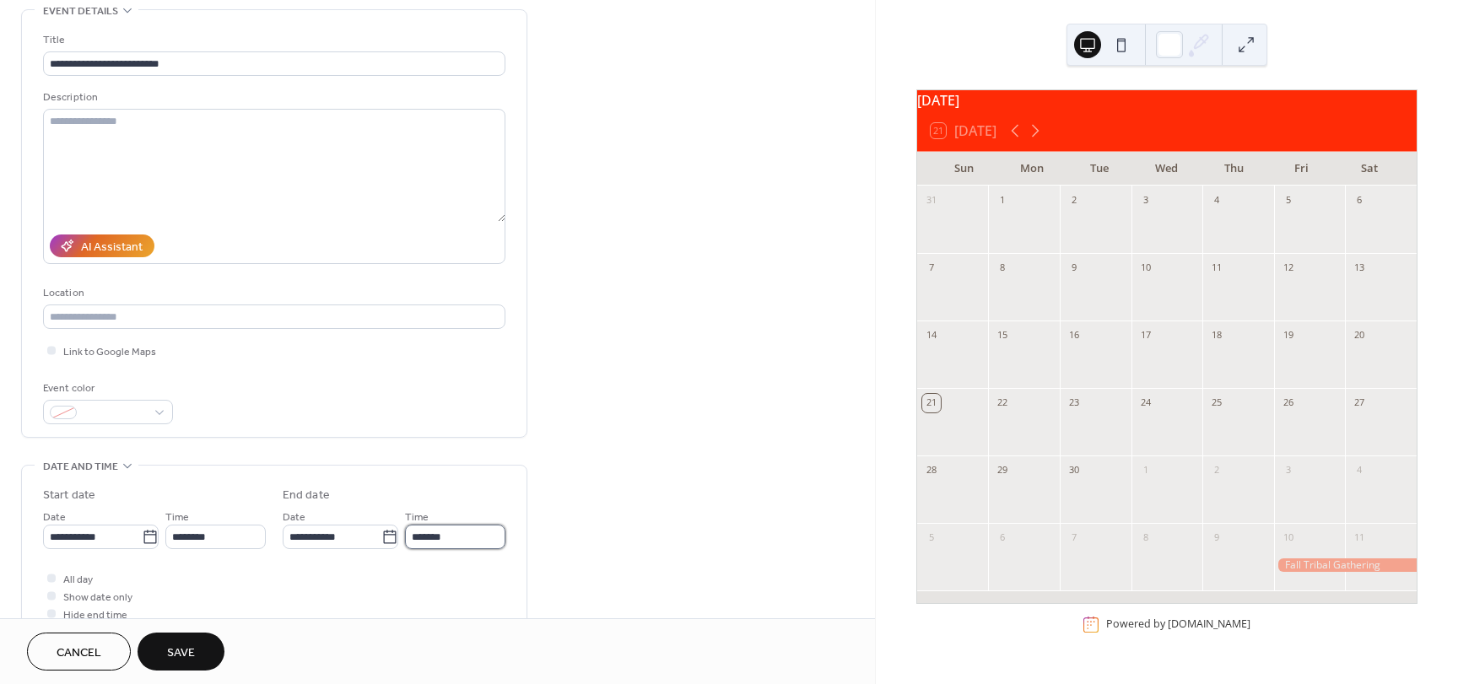
click at [421, 536] on input "*******" at bounding box center [455, 537] width 100 height 24
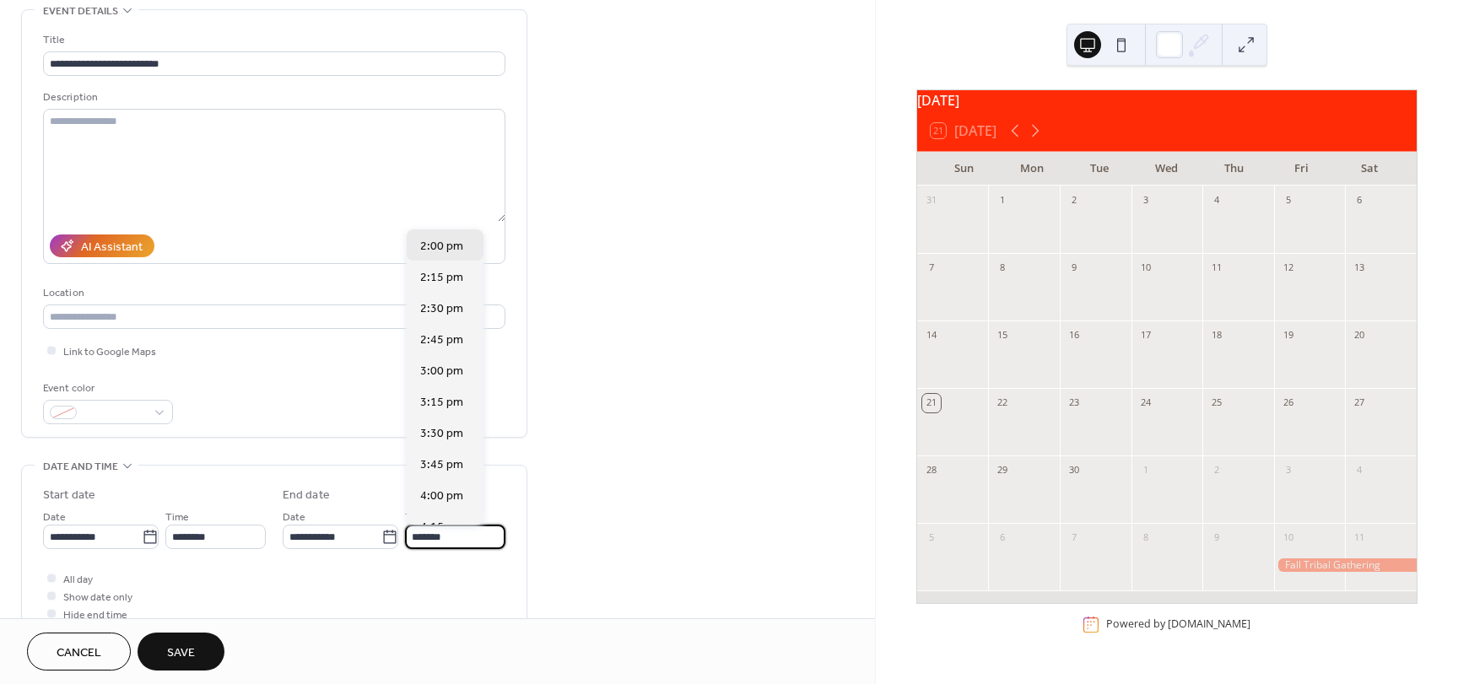
scroll to position [253, 0]
click at [451, 459] on span "4:00 pm" at bounding box center [441, 462] width 43 height 18
type input "*******"
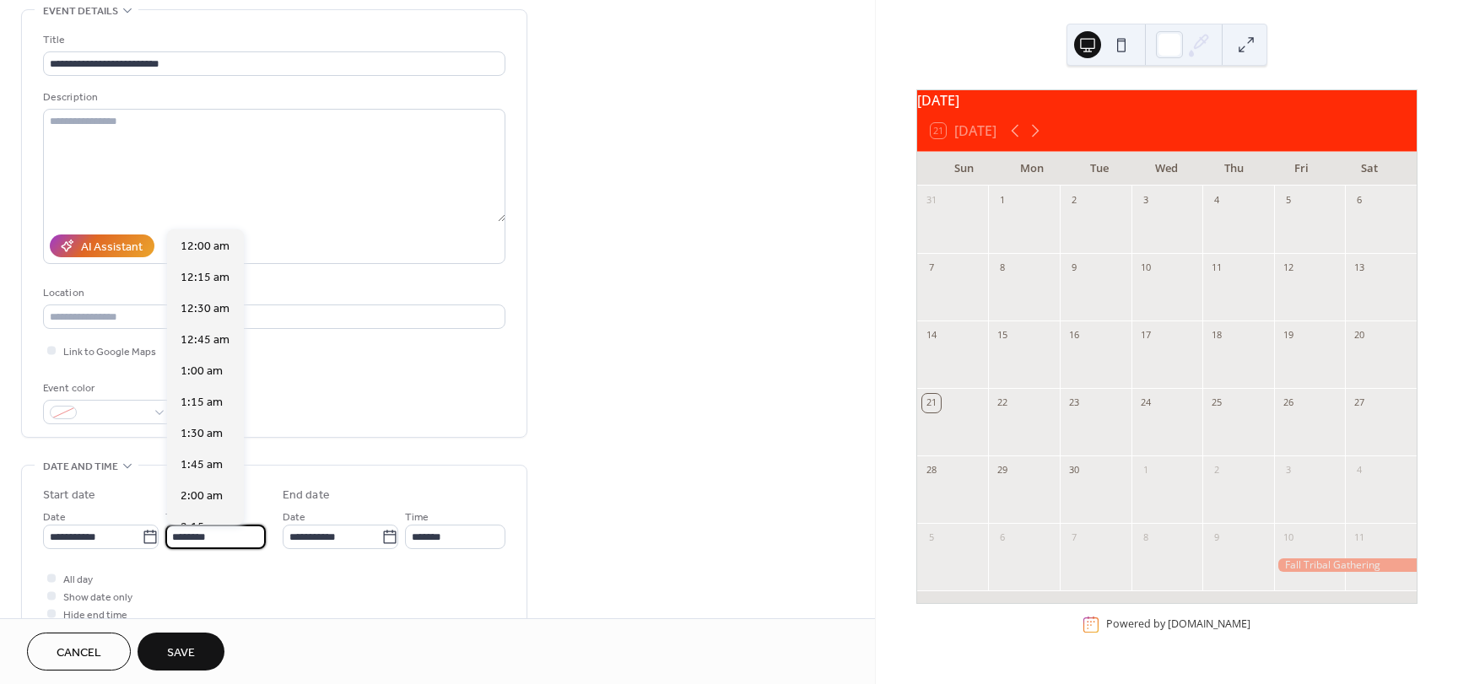
click at [190, 538] on input "********" at bounding box center [215, 537] width 100 height 24
click at [205, 332] on span "10:00 am" at bounding box center [205, 335] width 49 height 18
type input "********"
type input "*******"
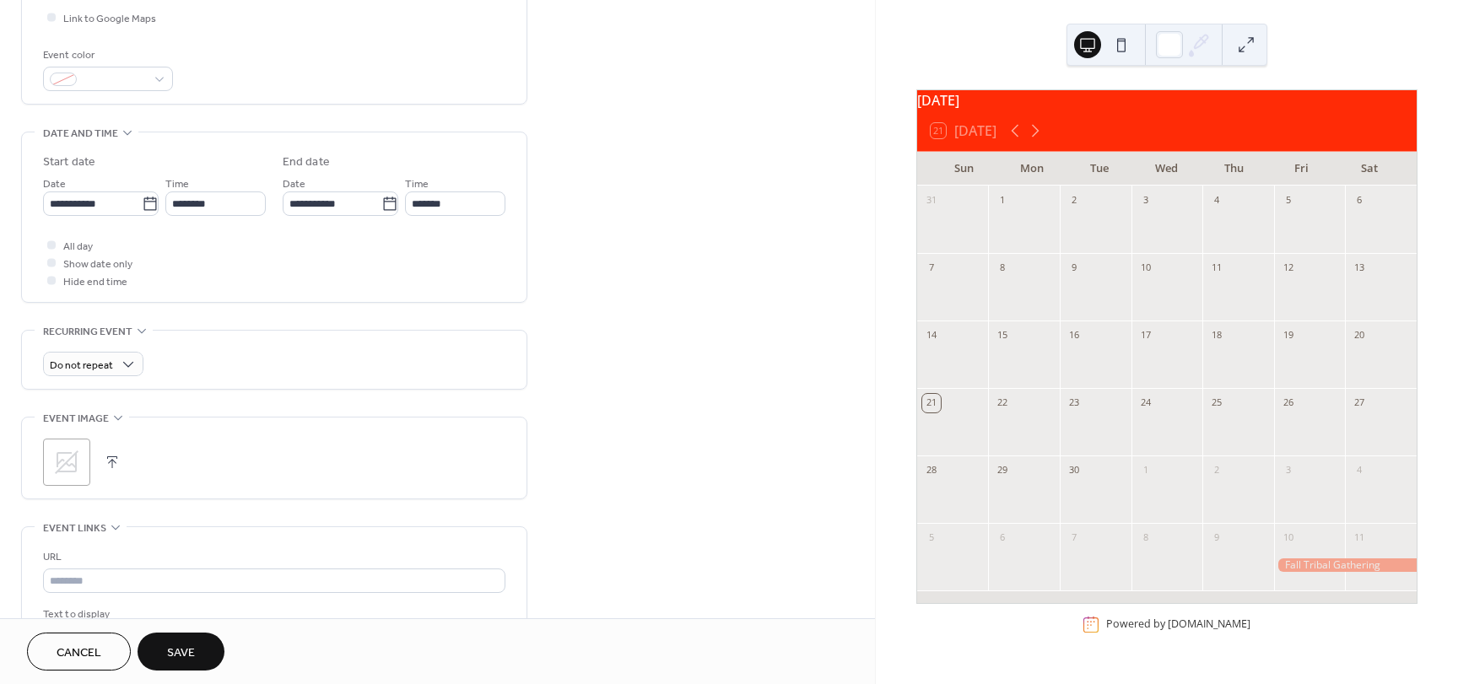
scroll to position [422, 0]
click at [194, 655] on span "Save" at bounding box center [181, 654] width 28 height 18
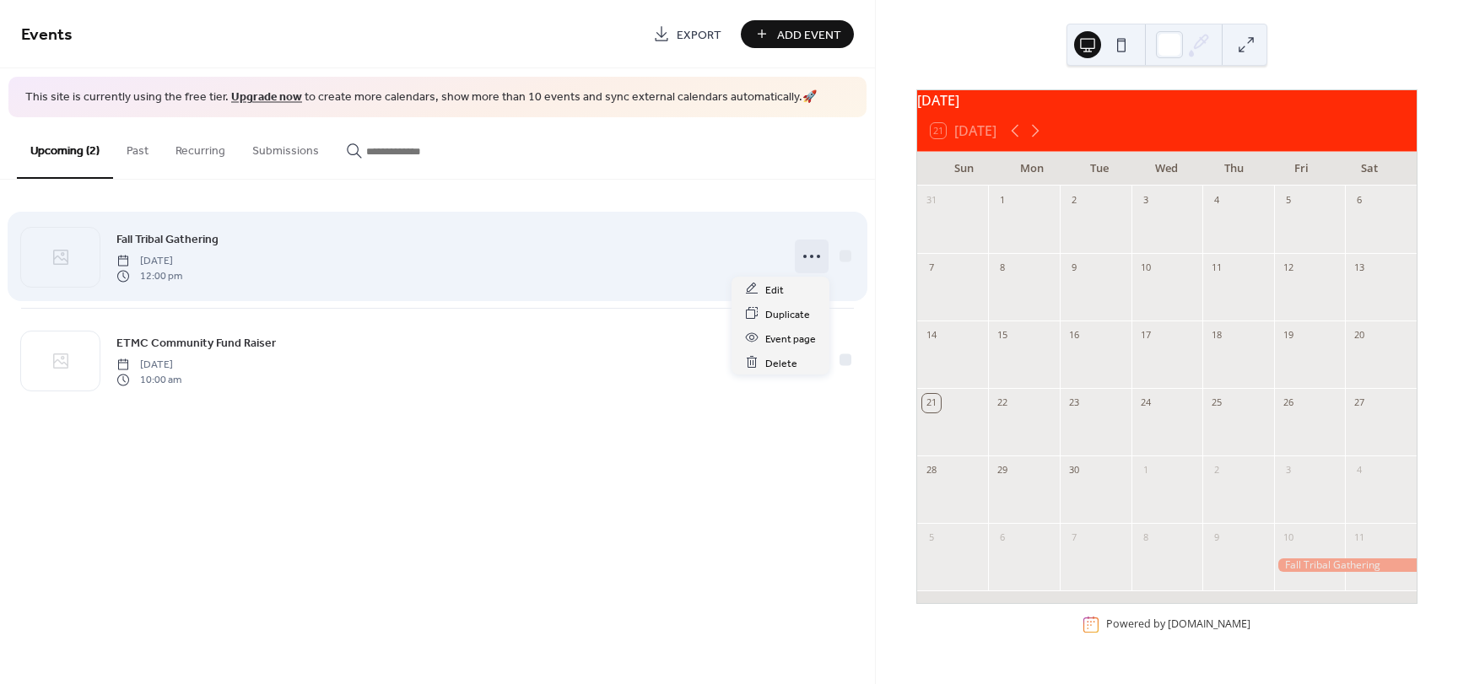
click at [817, 256] on circle at bounding box center [818, 256] width 3 height 3
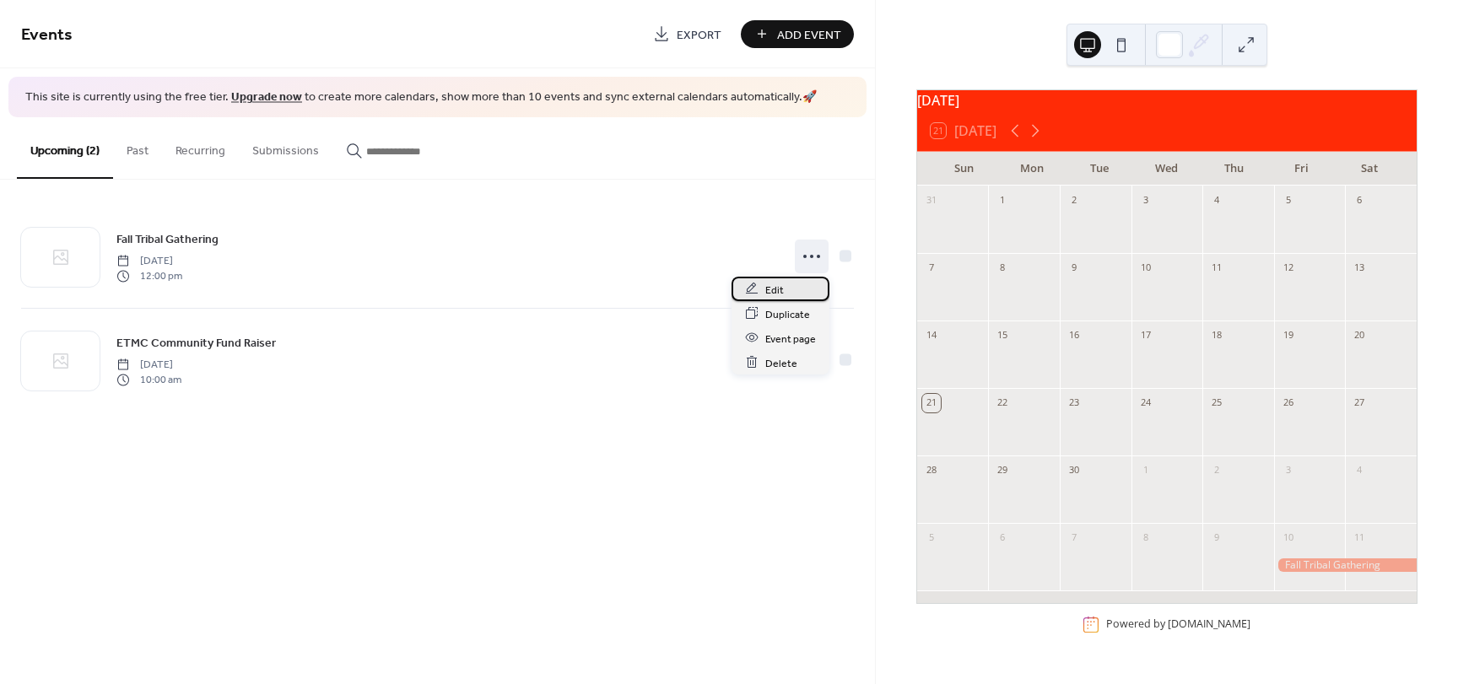
click at [775, 289] on span "Edit" at bounding box center [774, 290] width 19 height 18
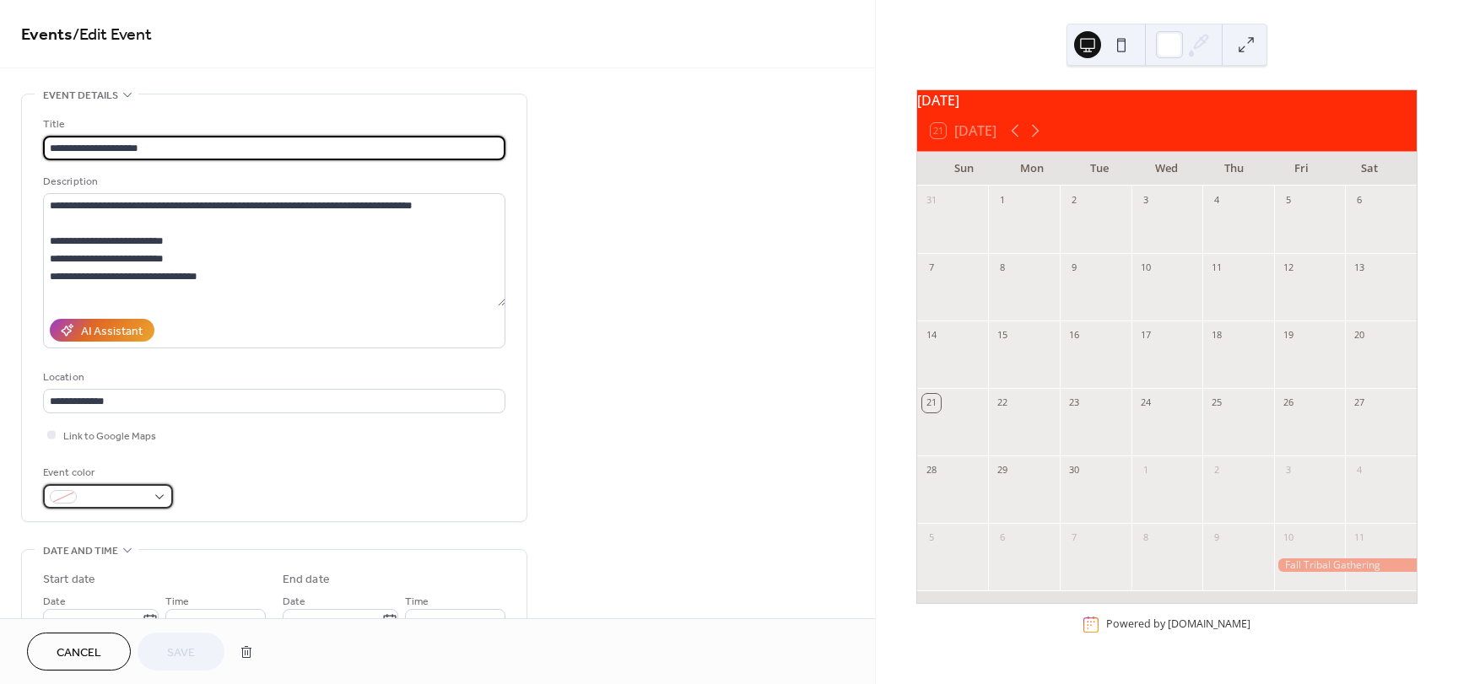
click at [158, 495] on div at bounding box center [108, 496] width 130 height 24
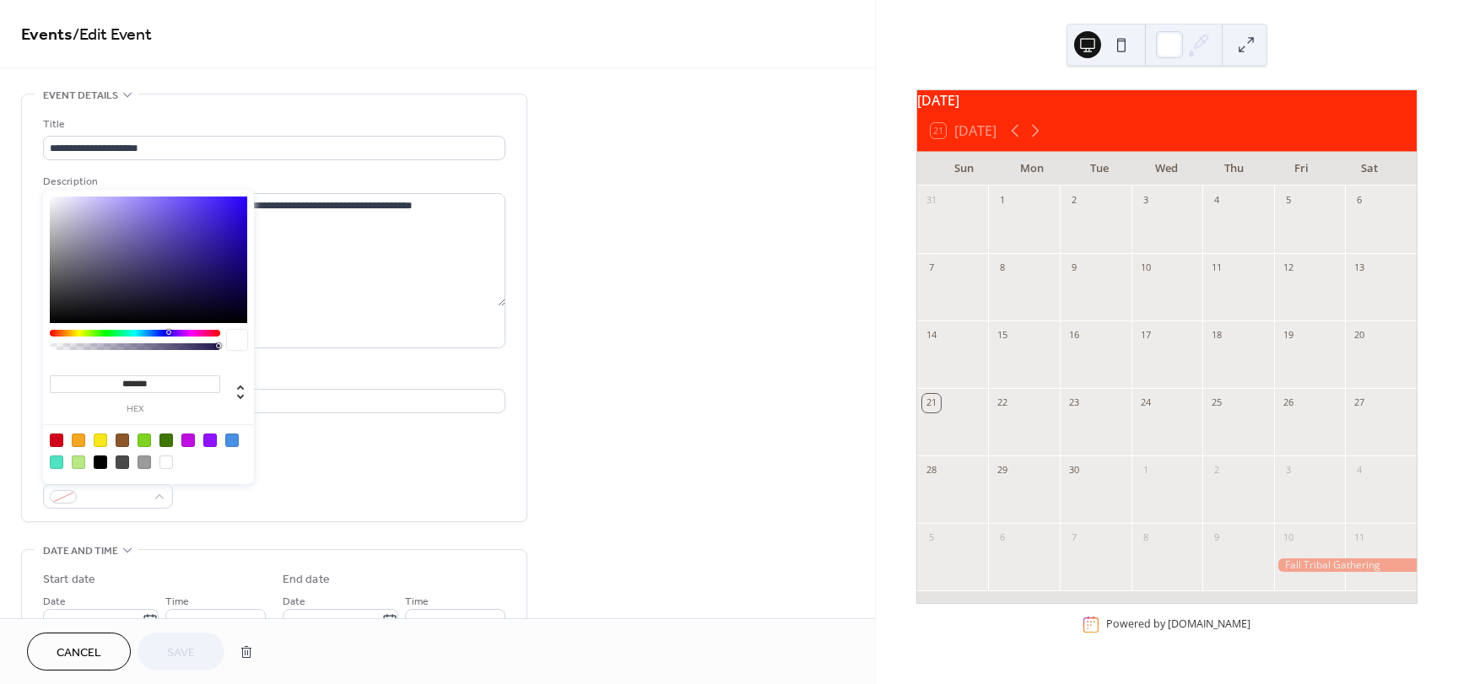
click at [79, 441] on div at bounding box center [78, 440] width 13 height 13
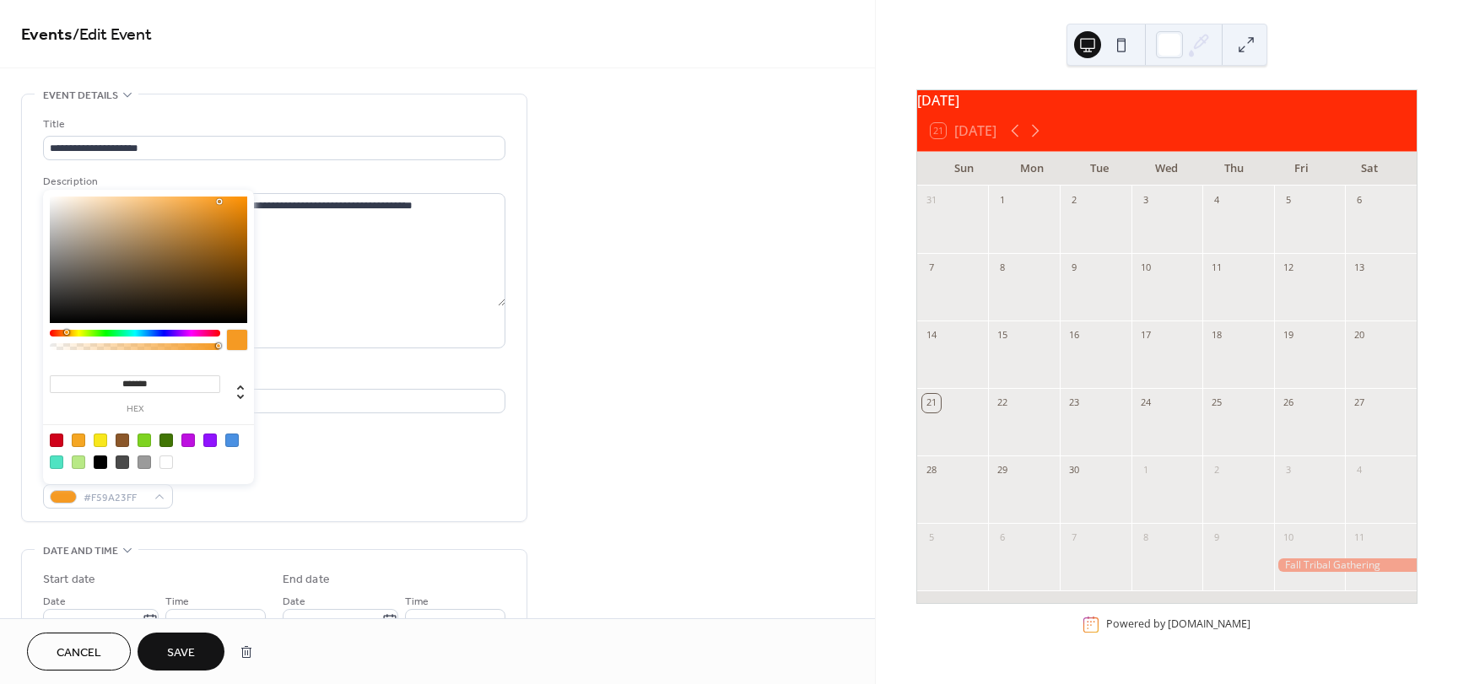
type input "*******"
click at [63, 332] on div at bounding box center [64, 332] width 5 height 5
click at [283, 375] on div "Location" at bounding box center [272, 378] width 459 height 18
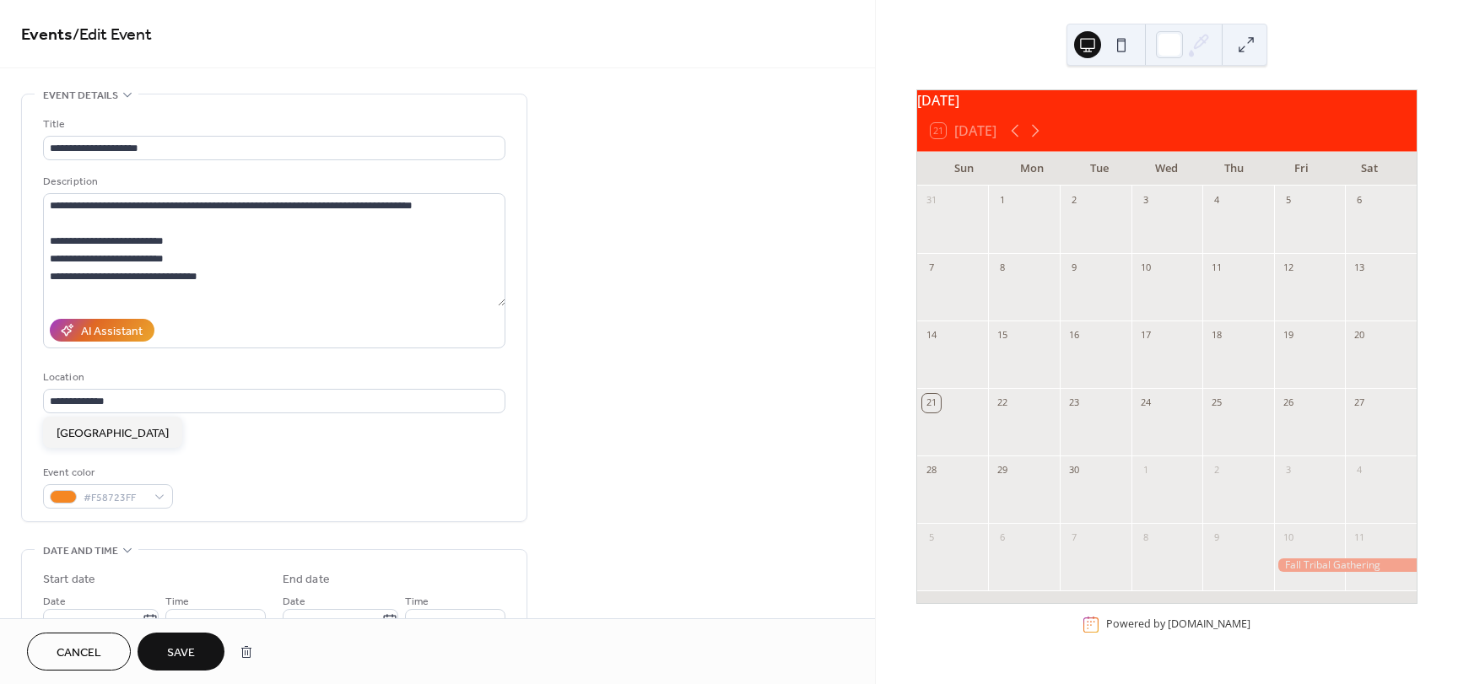
click at [182, 654] on span "Save" at bounding box center [181, 654] width 28 height 18
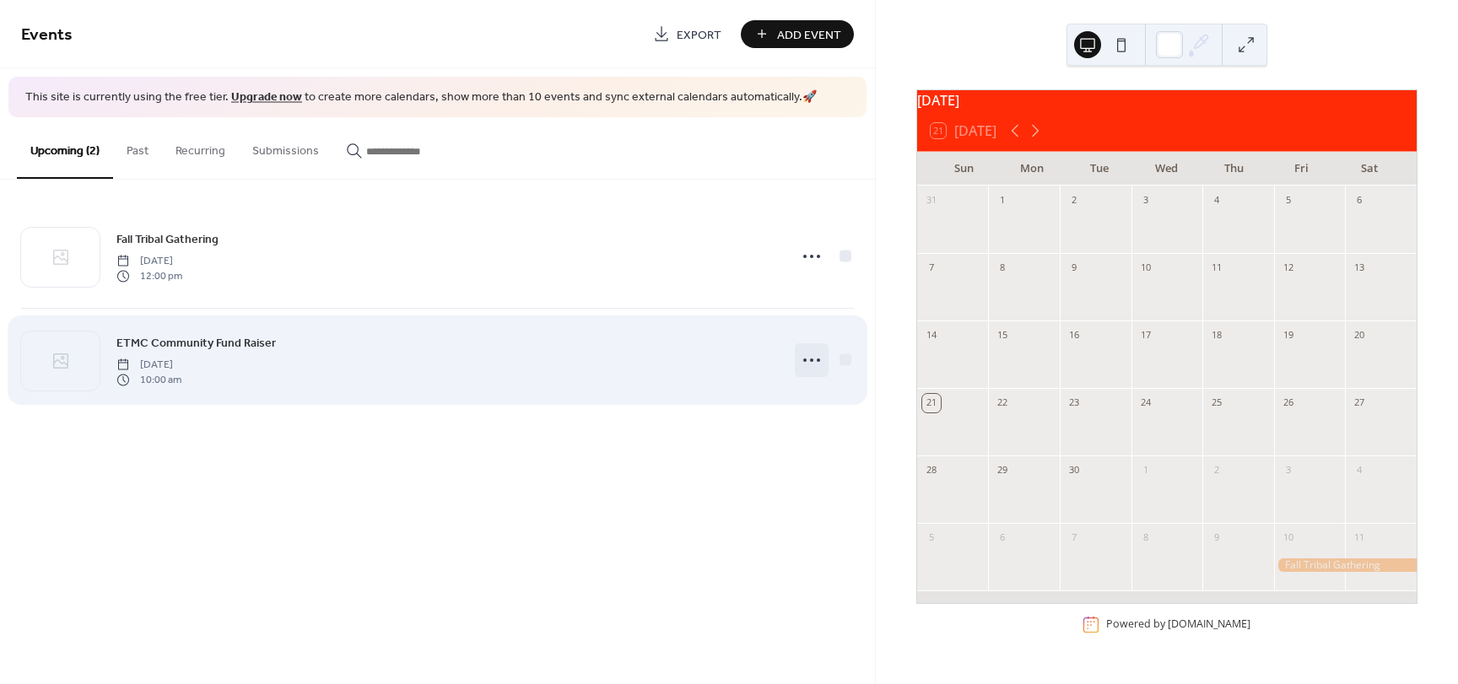
click at [813, 359] on circle at bounding box center [811, 360] width 3 height 3
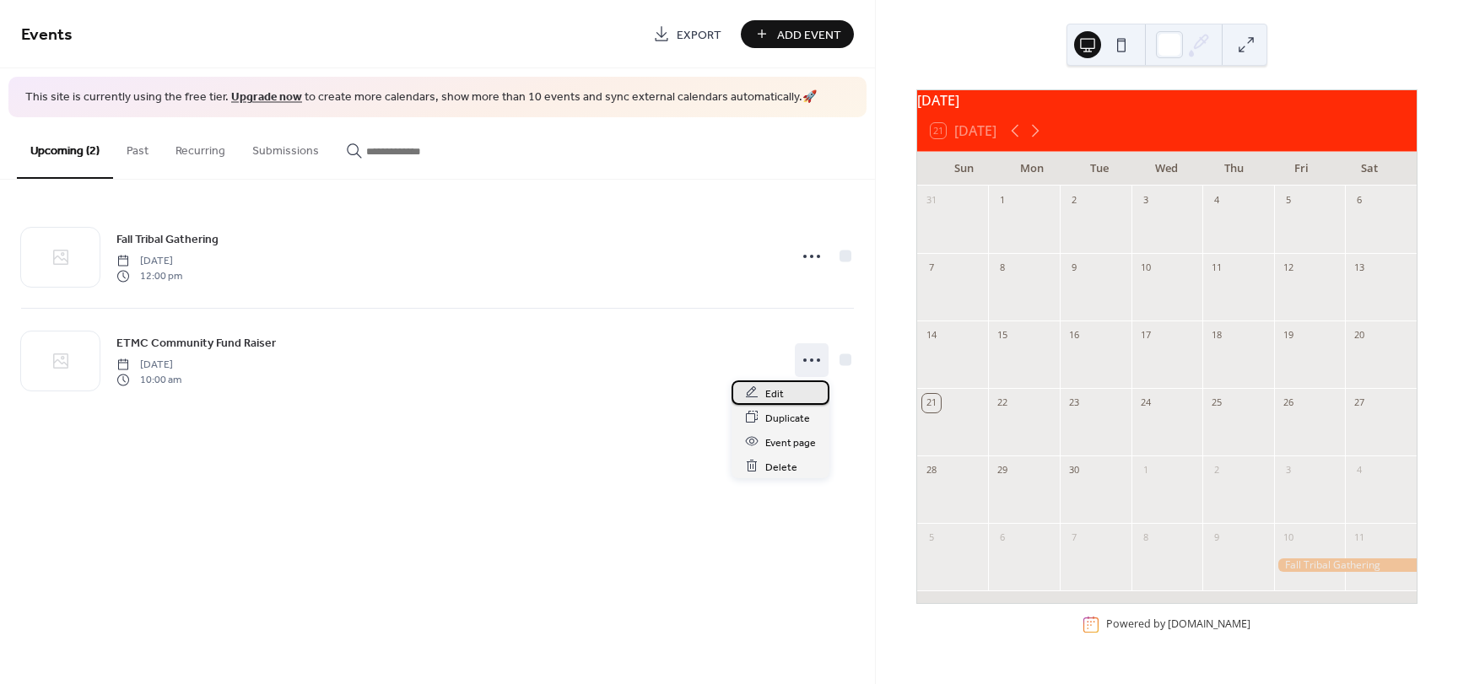
click at [775, 396] on span "Edit" at bounding box center [774, 394] width 19 height 18
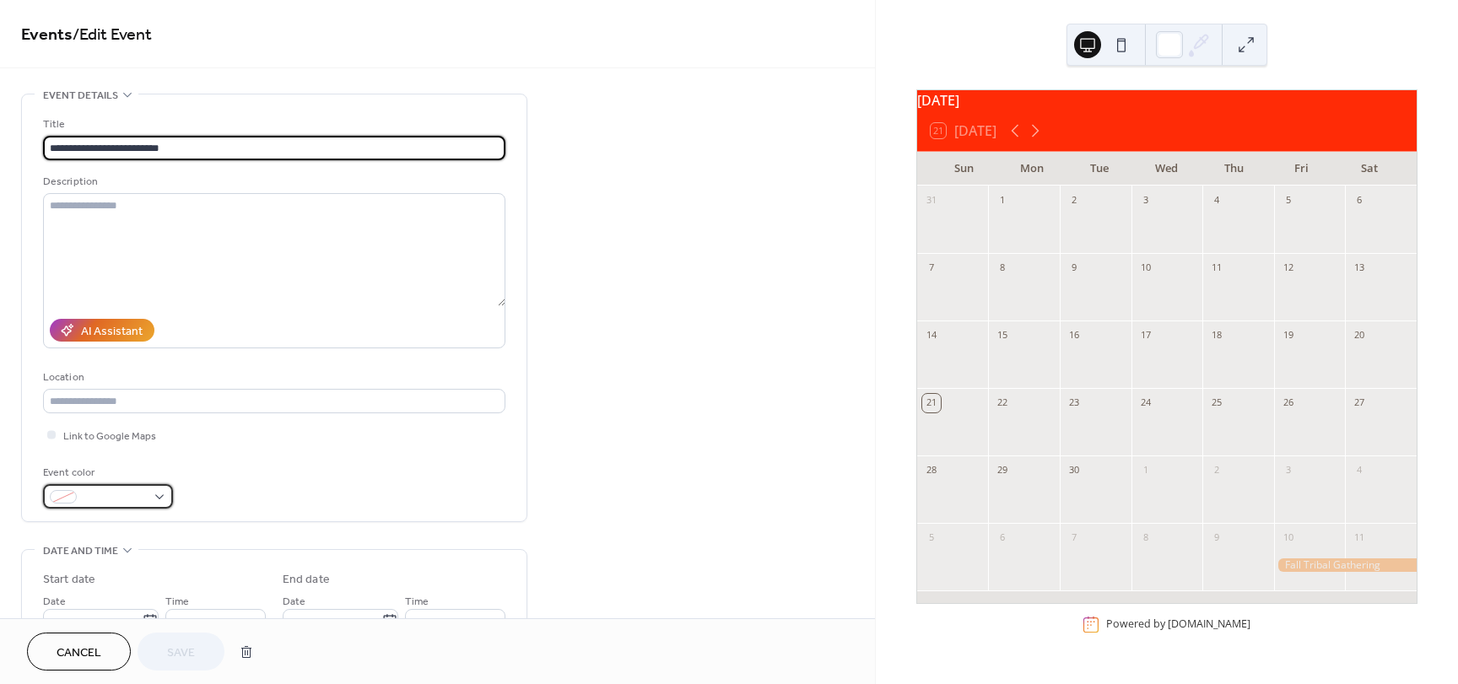
click at [159, 497] on div at bounding box center [108, 496] width 130 height 24
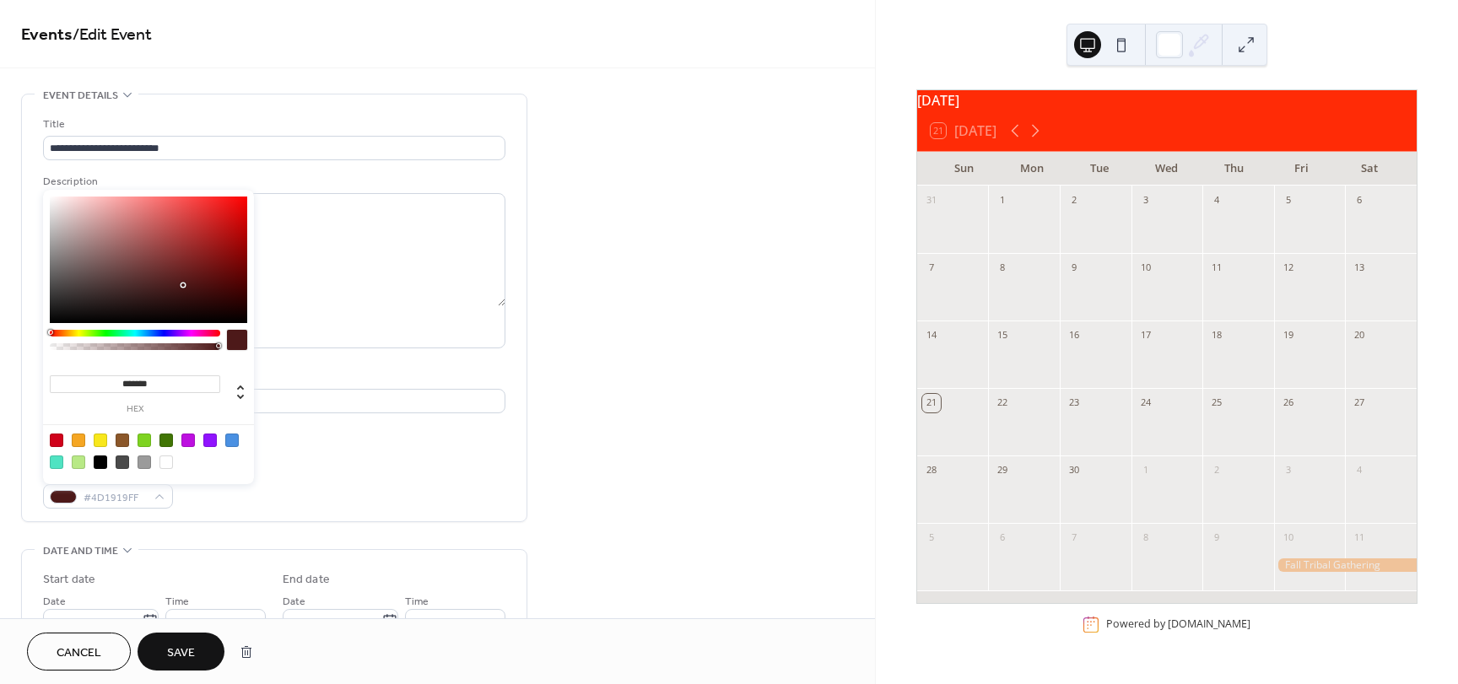
drag, startPoint x: 166, startPoint y: 332, endPoint x: 49, endPoint y: 337, distance: 117.4
click at [49, 337] on div "******* hex" at bounding box center [148, 337] width 211 height 294
type input "*******"
drag, startPoint x: 180, startPoint y: 283, endPoint x: 235, endPoint y: 213, distance: 88.3
click at [235, 213] on div at bounding box center [148, 260] width 197 height 127
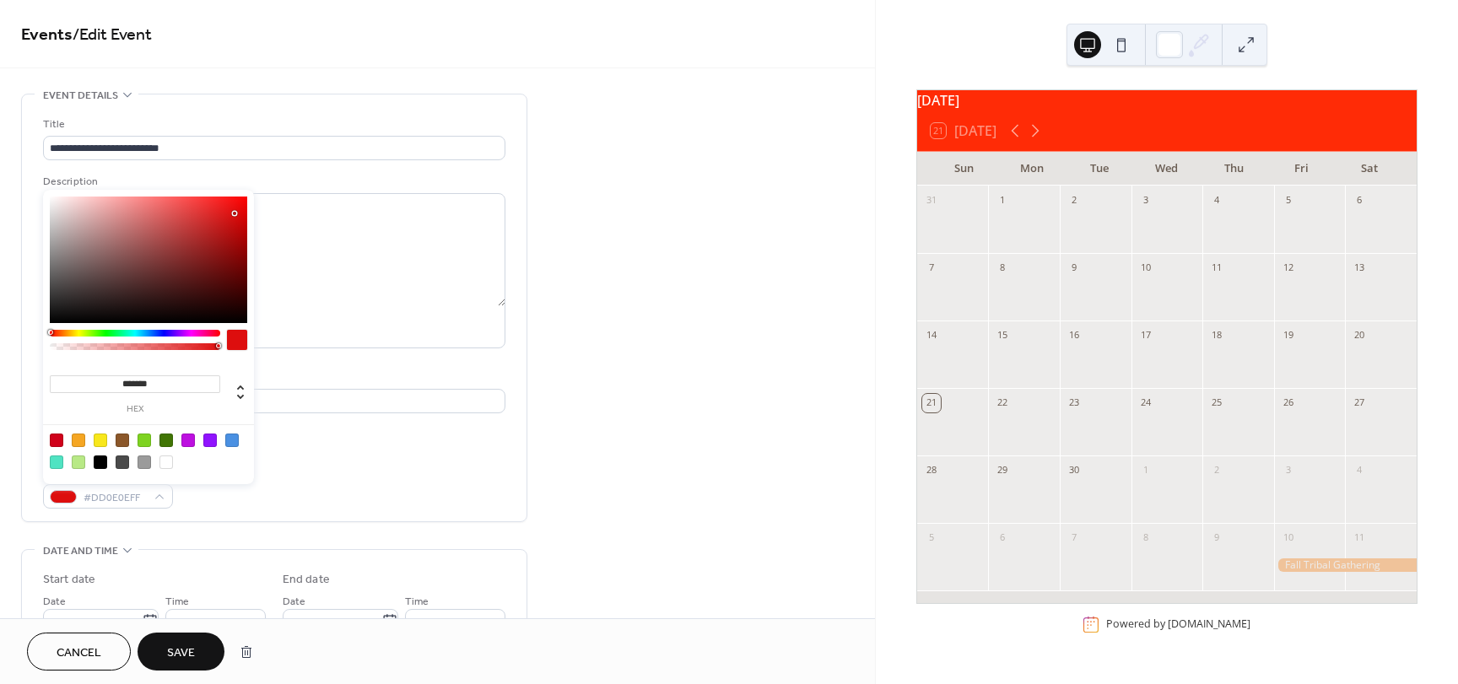
click at [186, 645] on span "Save" at bounding box center [181, 654] width 28 height 18
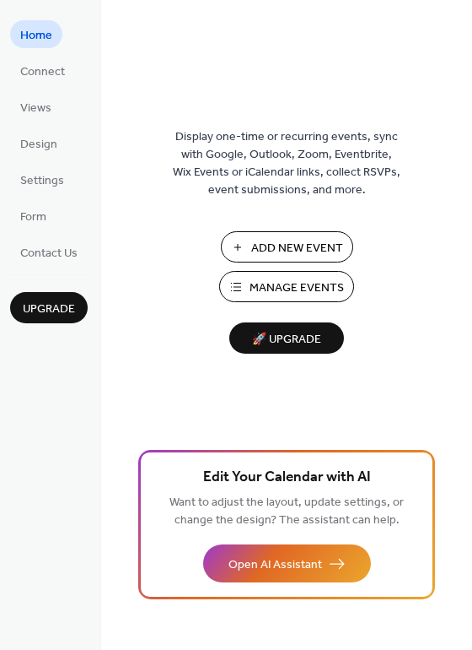
click at [266, 282] on span "Manage Events" at bounding box center [297, 288] width 94 height 18
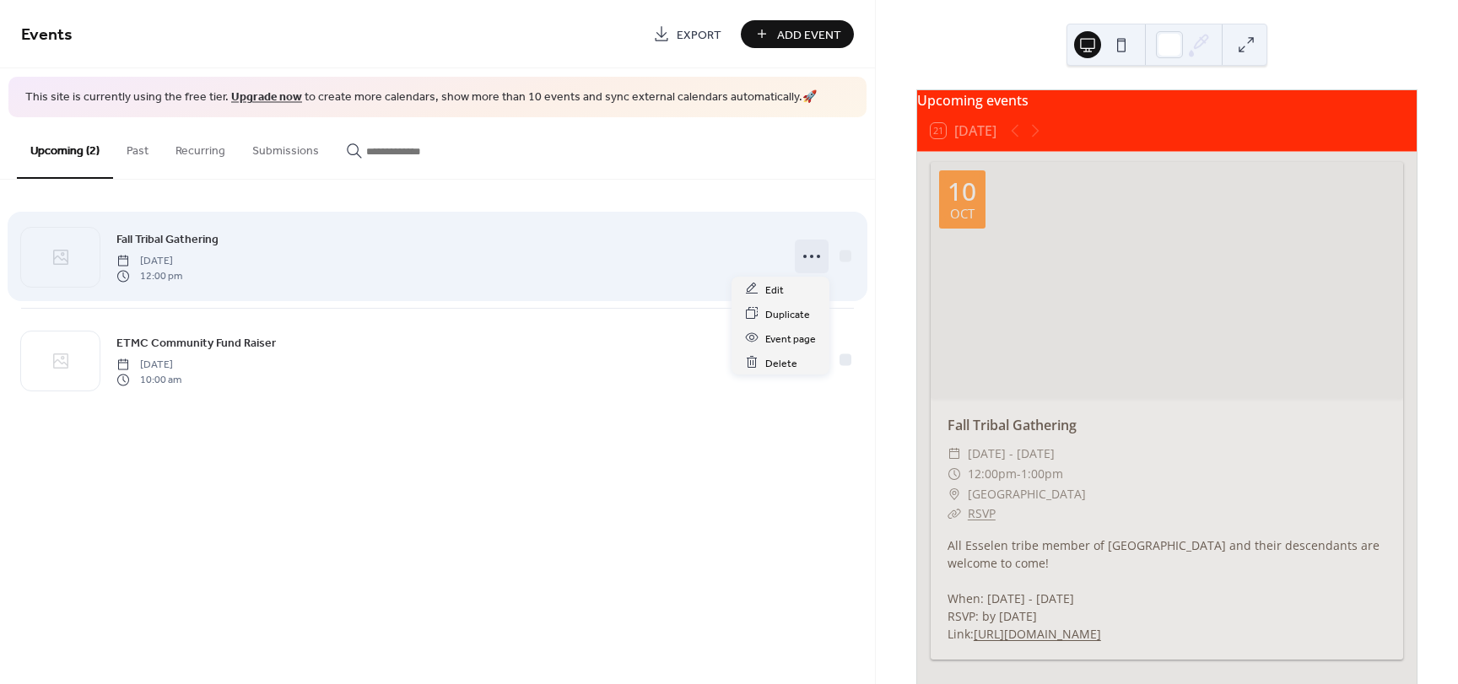
click at [810, 253] on icon at bounding box center [811, 256] width 27 height 27
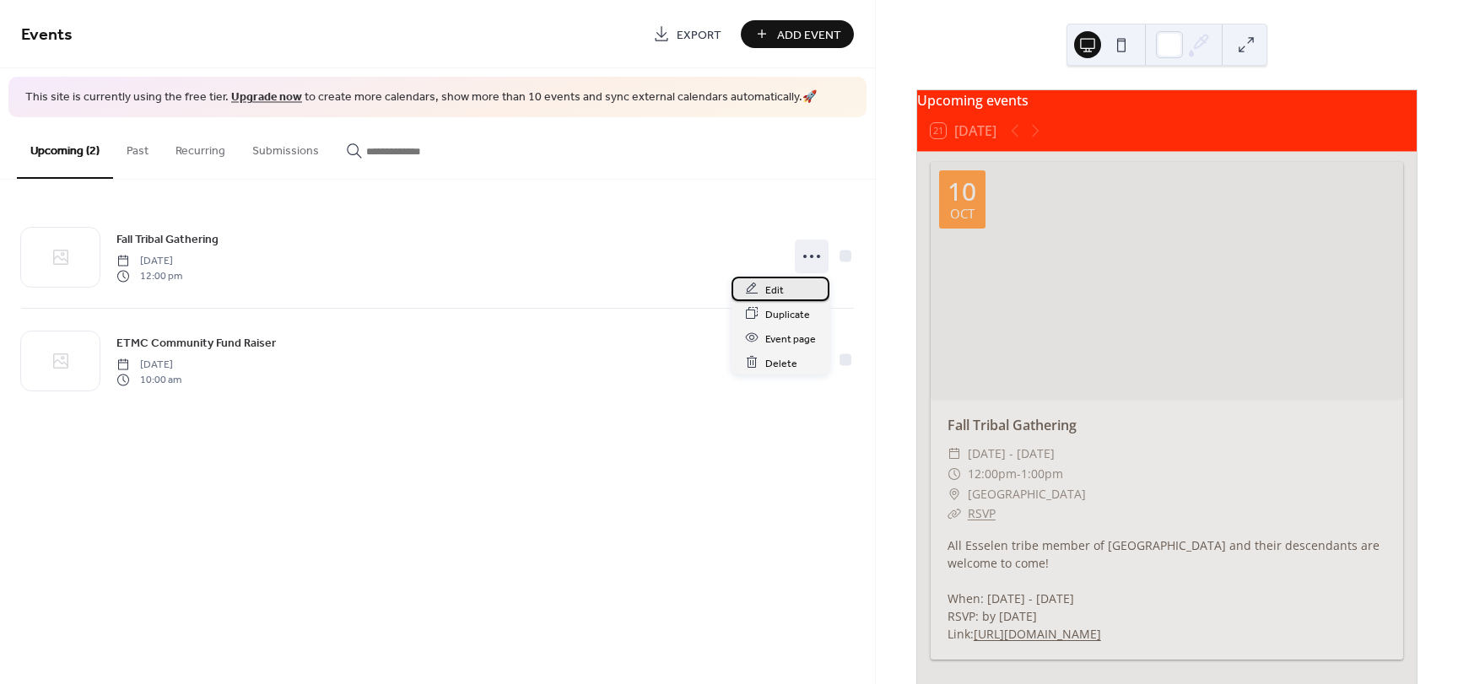
click at [773, 284] on span "Edit" at bounding box center [774, 290] width 19 height 18
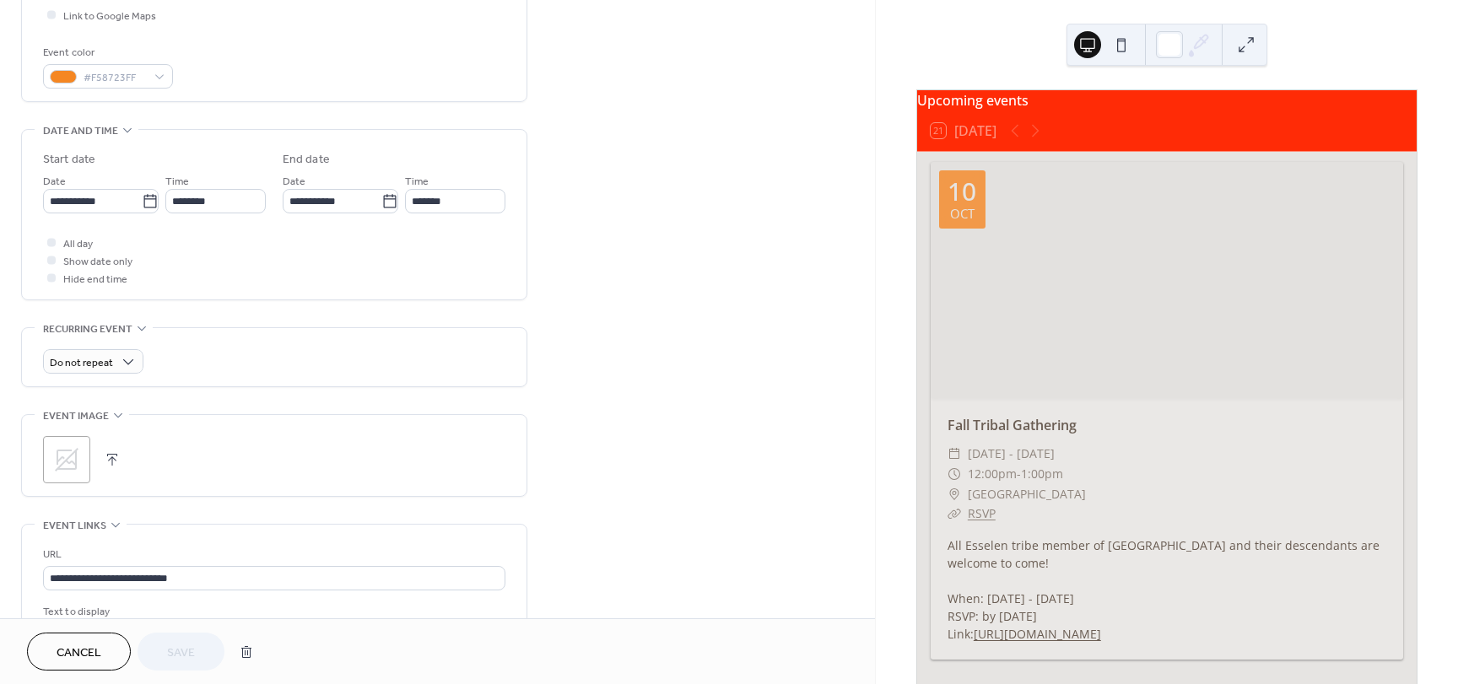
scroll to position [422, 0]
click at [110, 454] on button "button" at bounding box center [112, 458] width 24 height 24
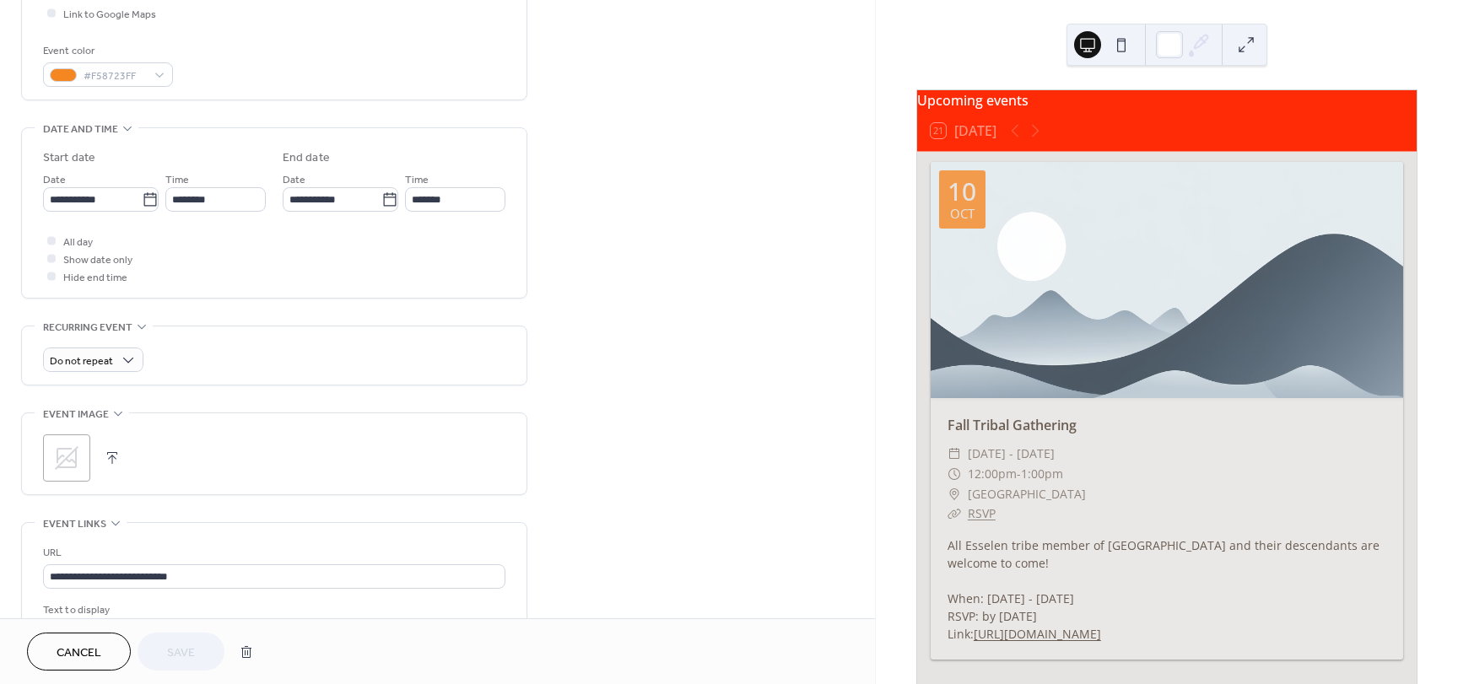
click at [59, 455] on icon at bounding box center [66, 458] width 27 height 27
click at [184, 645] on span "Save" at bounding box center [181, 654] width 28 height 18
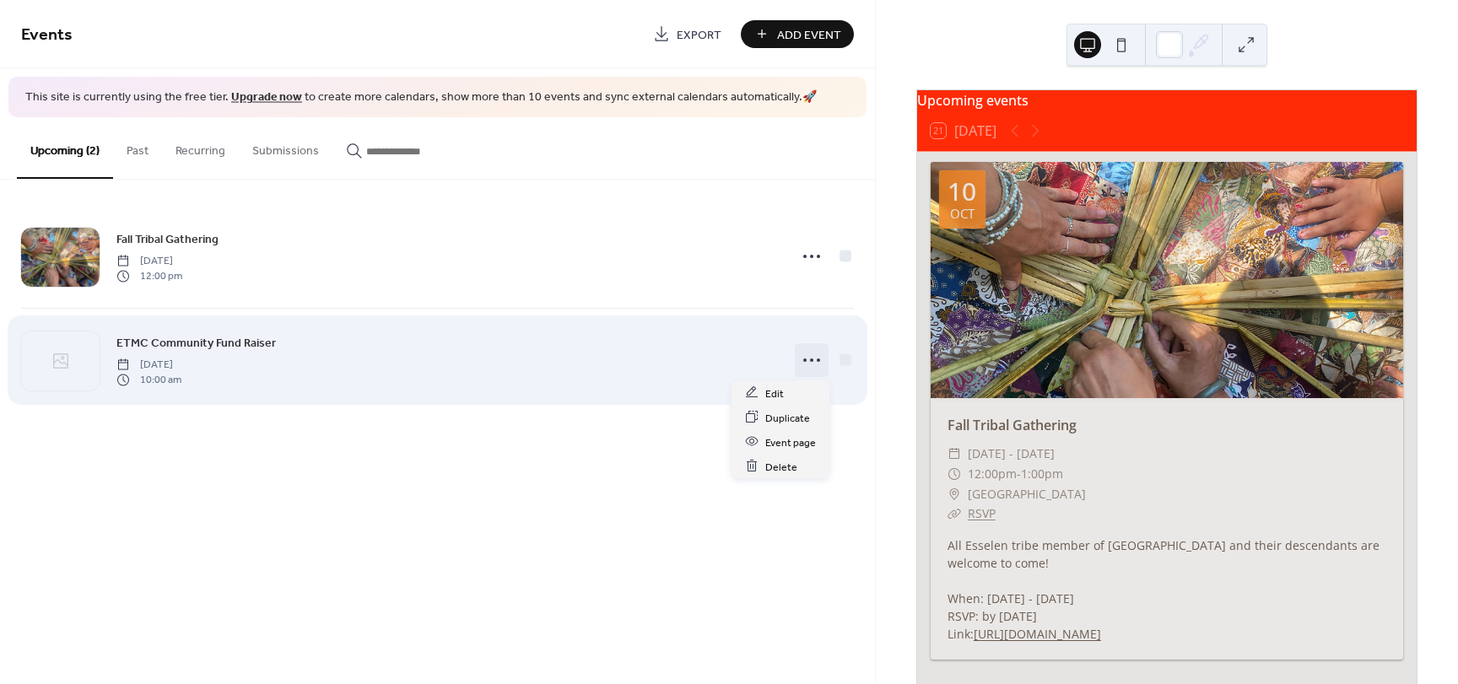
click at [813, 358] on icon at bounding box center [811, 360] width 27 height 27
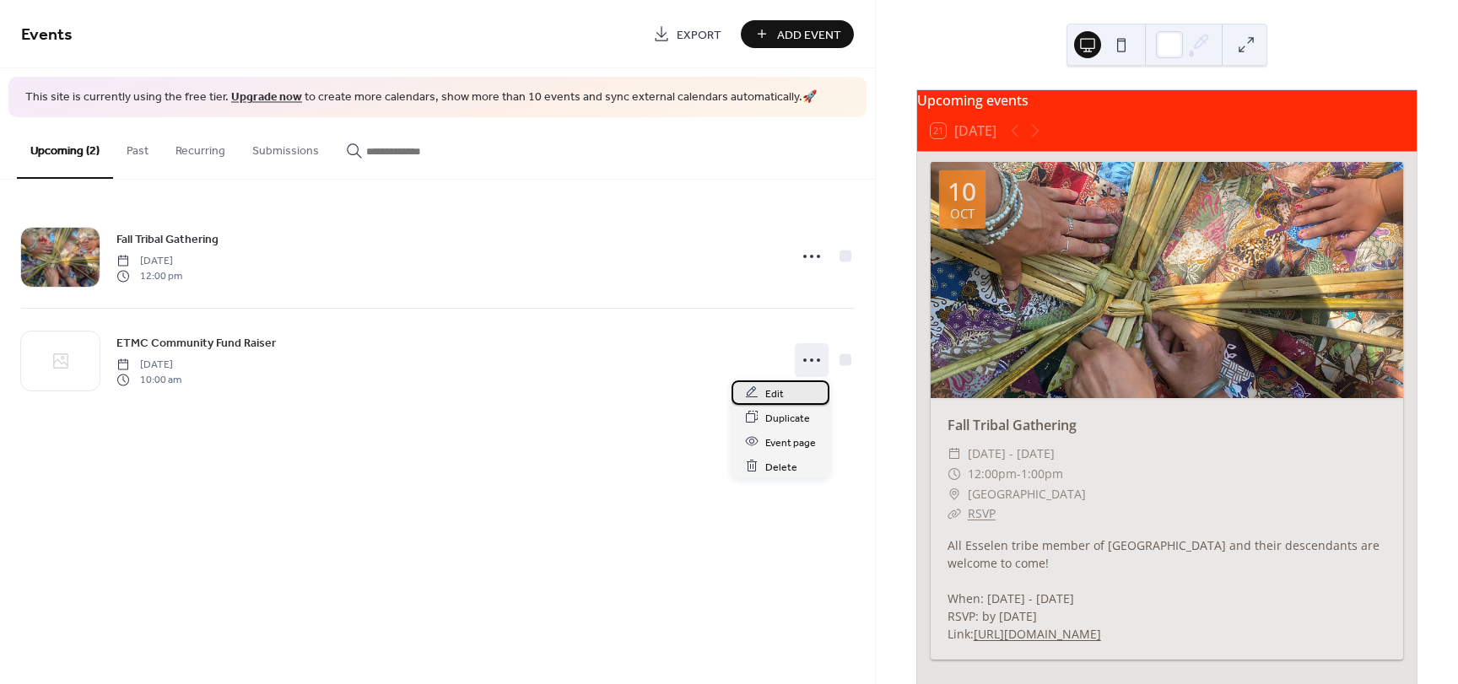
click at [775, 390] on span "Edit" at bounding box center [774, 394] width 19 height 18
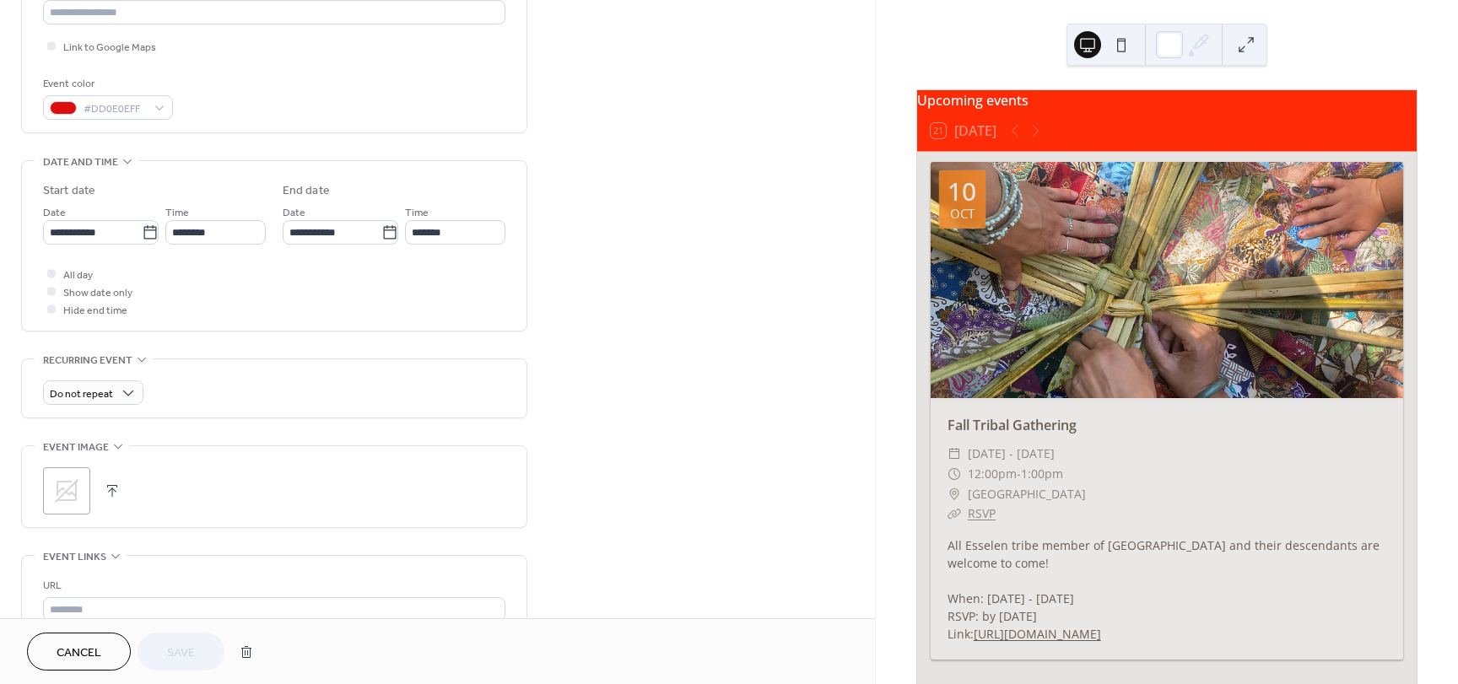
scroll to position [422, 0]
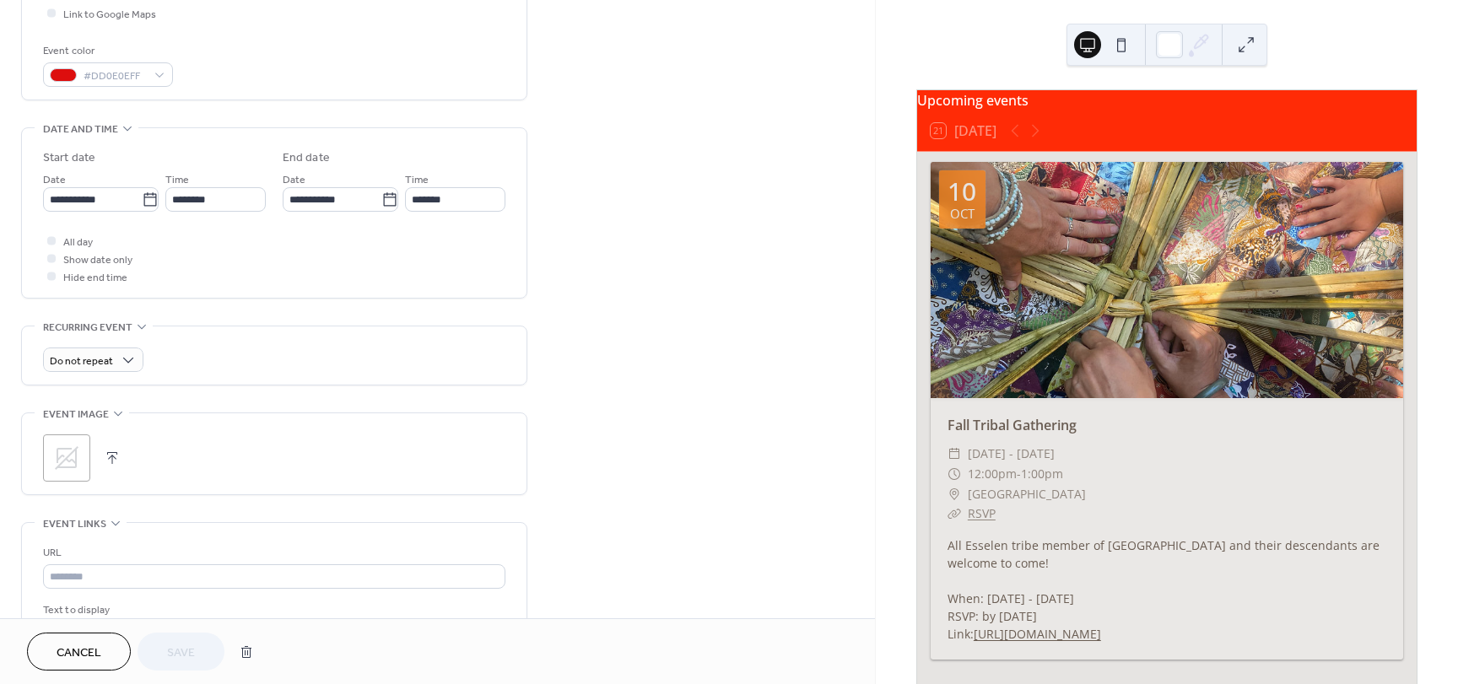
click at [111, 453] on button "button" at bounding box center [112, 458] width 24 height 24
click at [88, 649] on span "Cancel" at bounding box center [79, 654] width 45 height 18
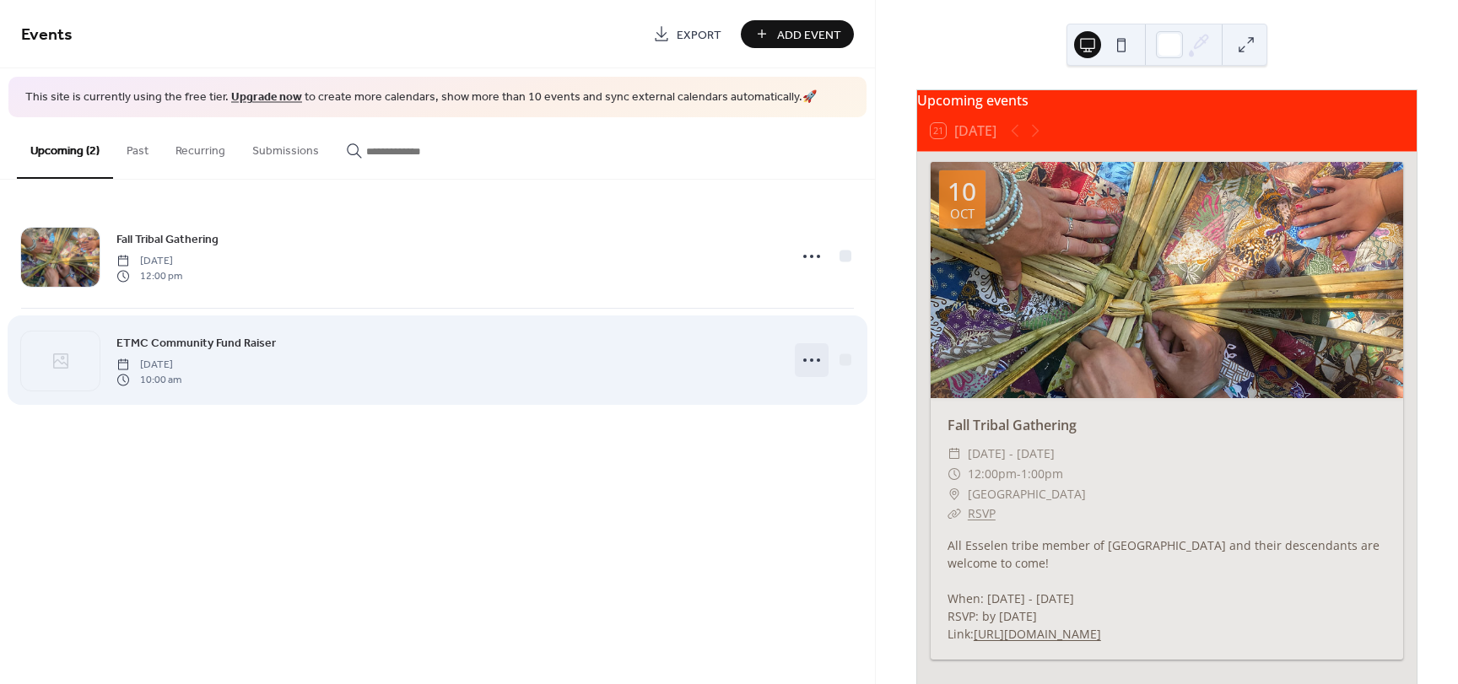
click at [810, 356] on icon at bounding box center [811, 360] width 27 height 27
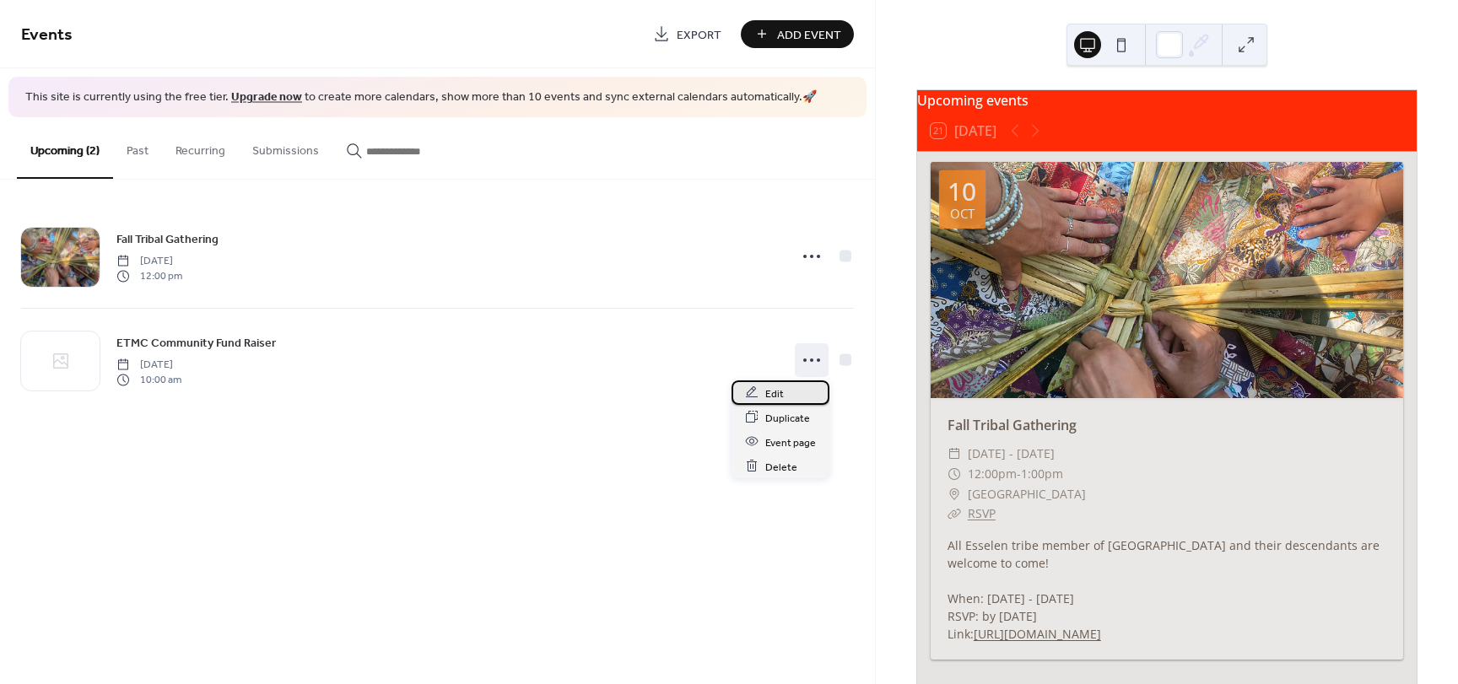
click at [767, 394] on span "Edit" at bounding box center [774, 394] width 19 height 18
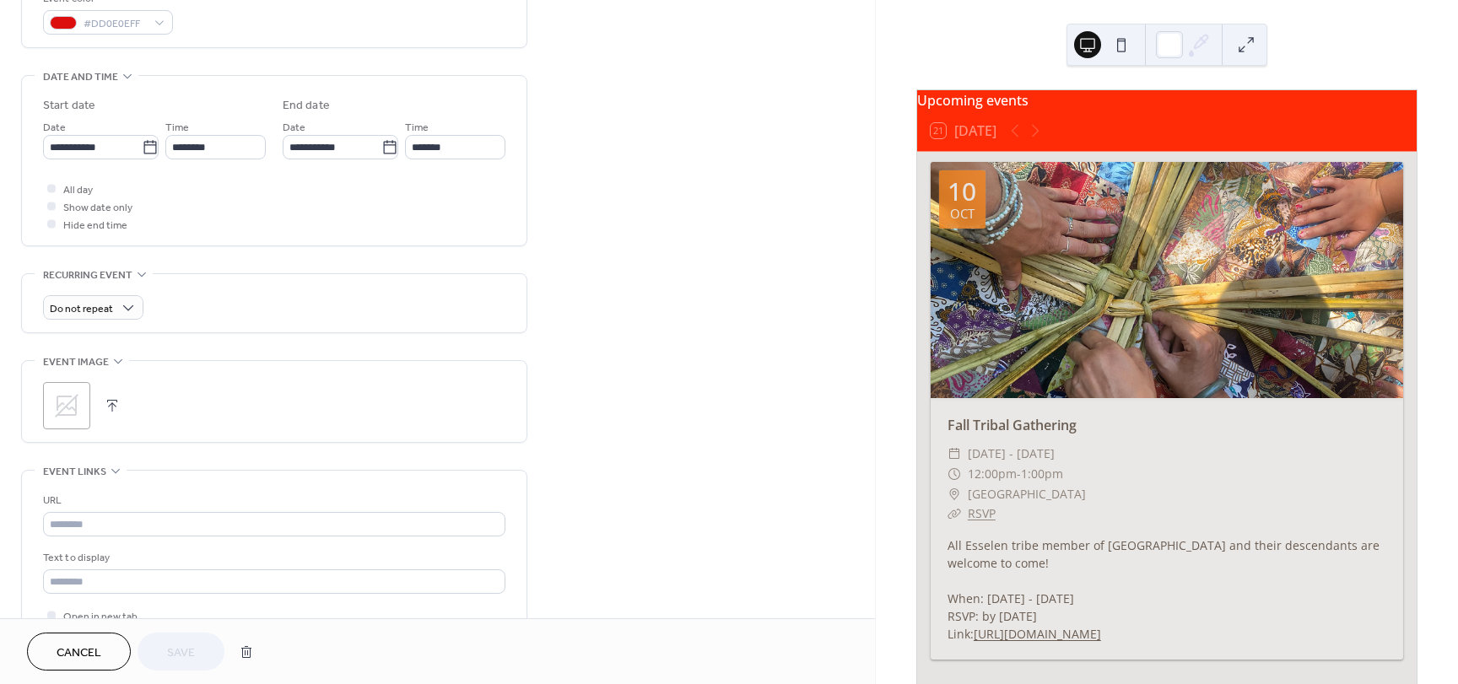
scroll to position [506, 0]
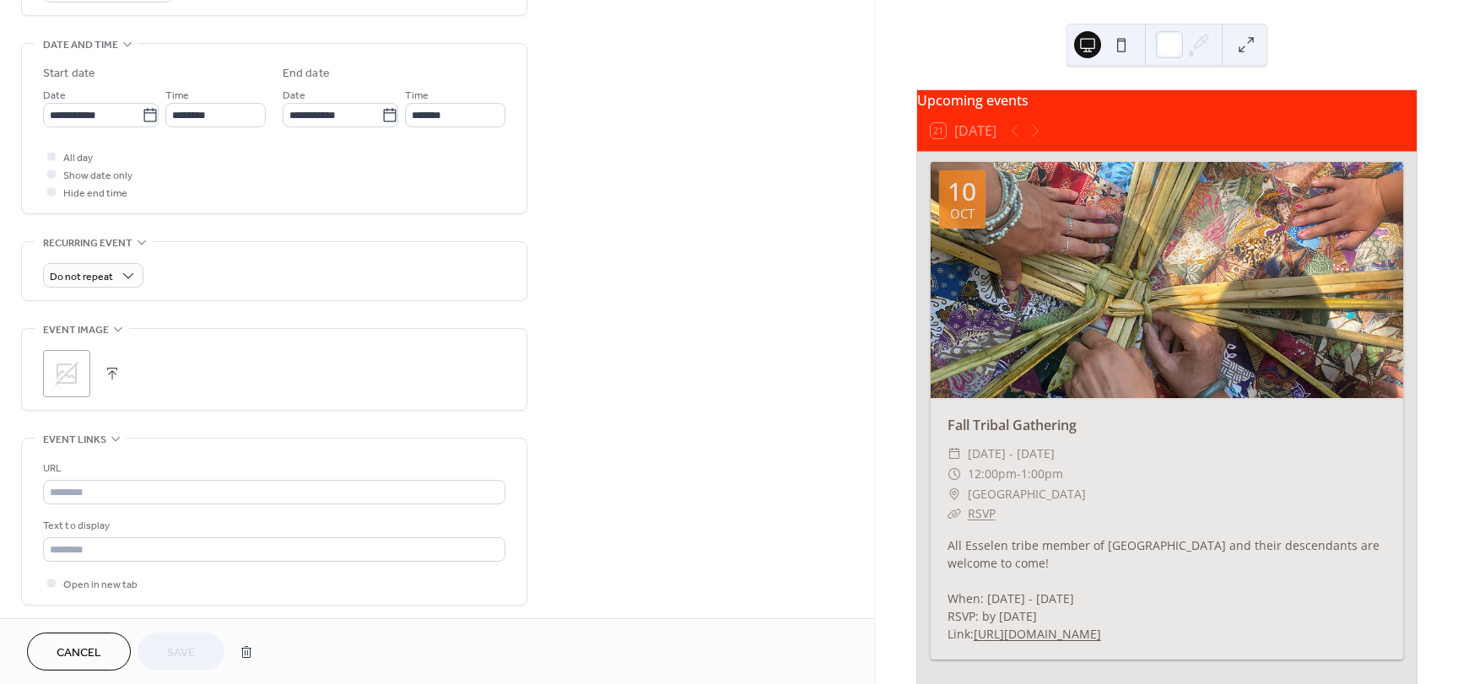
click at [64, 371] on icon at bounding box center [67, 374] width 24 height 24
click at [71, 649] on span "Cancel" at bounding box center [79, 654] width 45 height 18
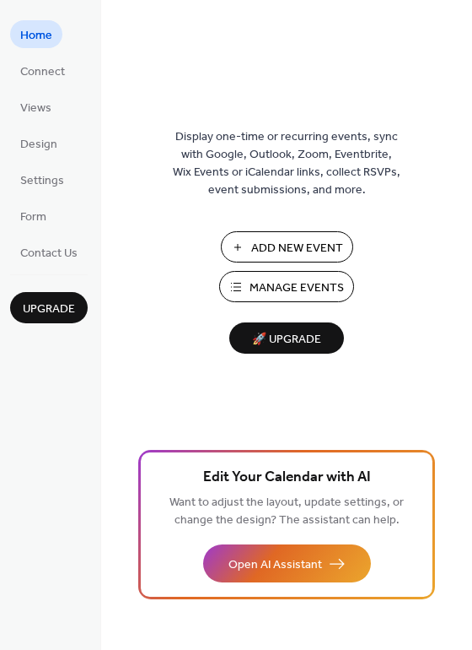
click at [290, 282] on span "Manage Events" at bounding box center [297, 288] width 94 height 18
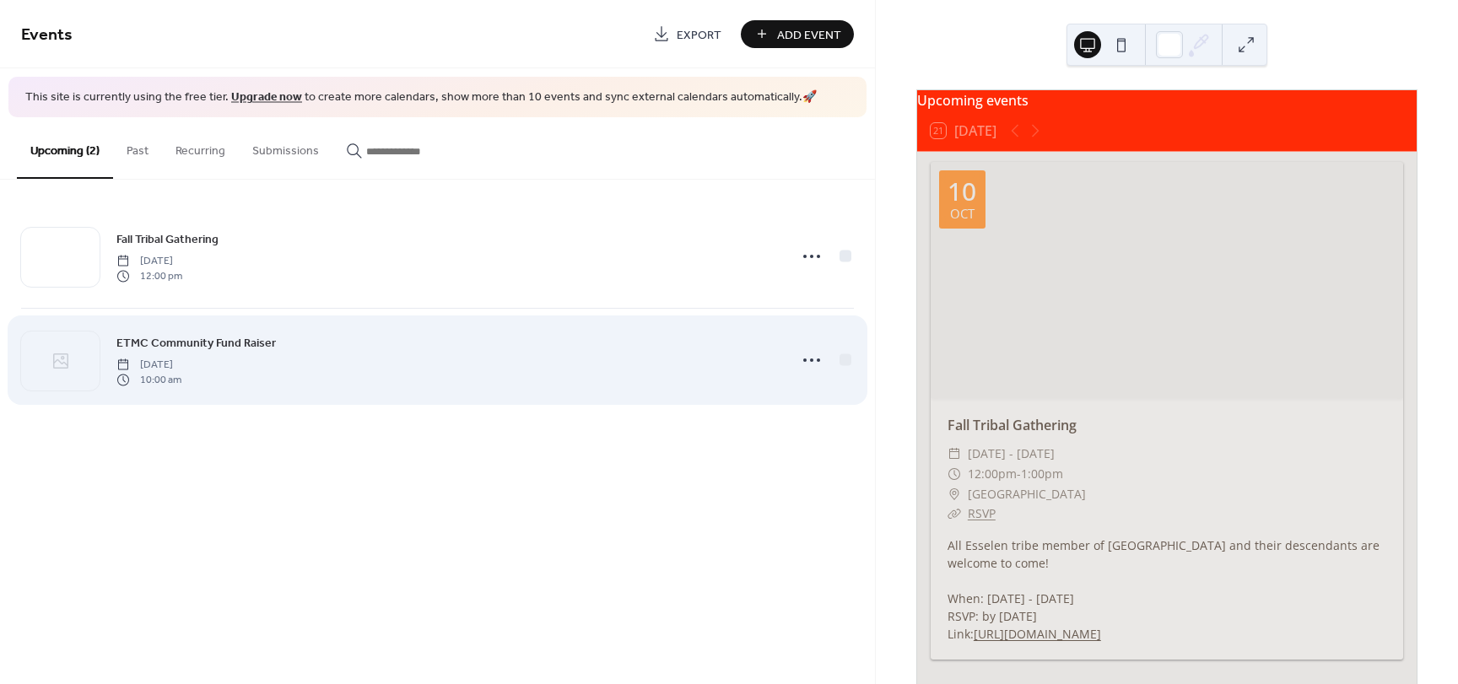
click at [181, 357] on span "[DATE]" at bounding box center [148, 364] width 65 height 15
click at [57, 359] on icon at bounding box center [60, 361] width 15 height 15
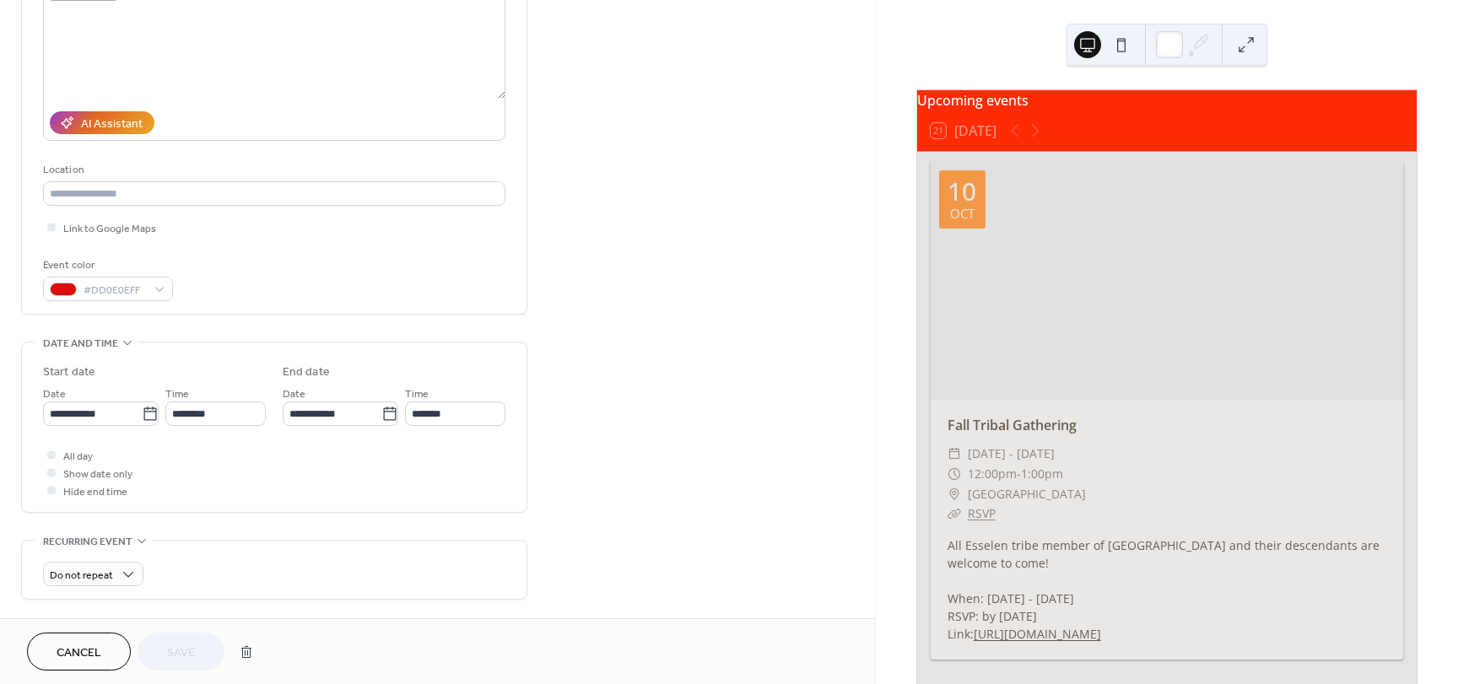
scroll to position [337, 0]
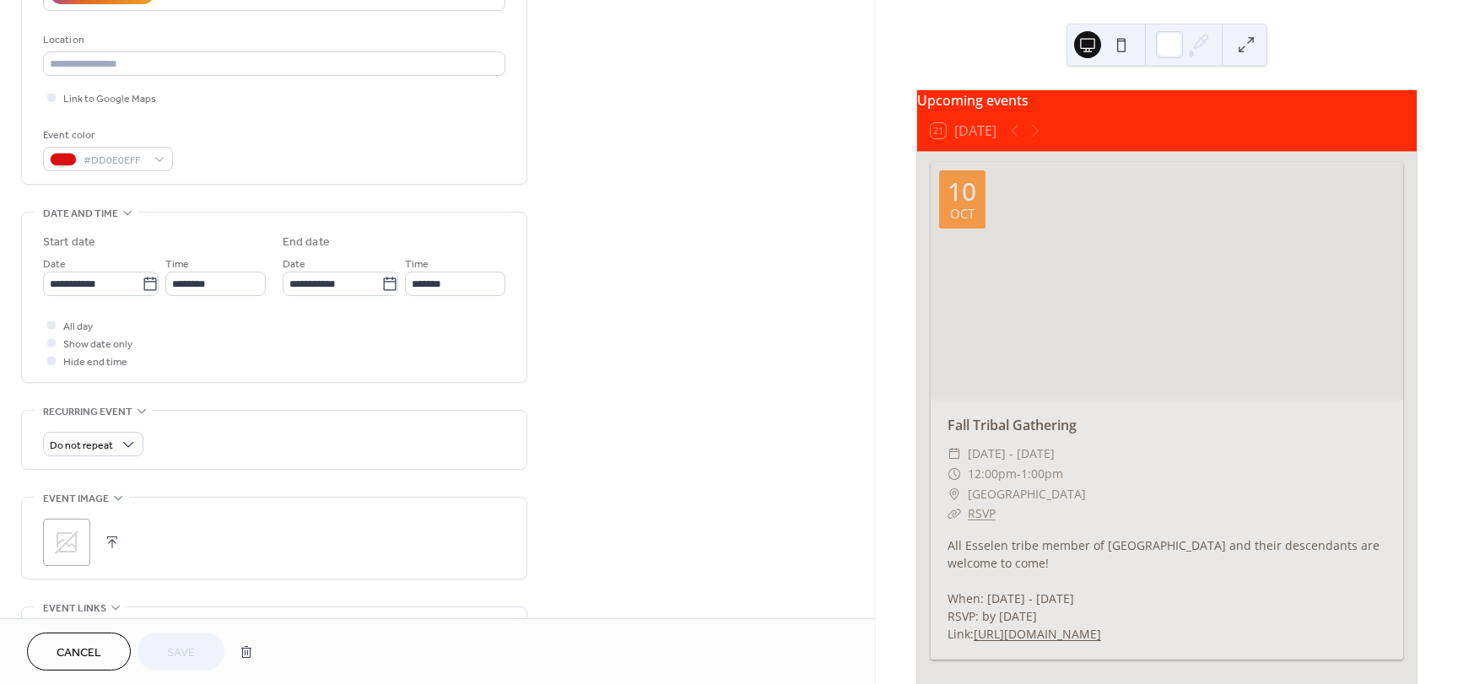
click at [67, 529] on icon at bounding box center [66, 542] width 27 height 27
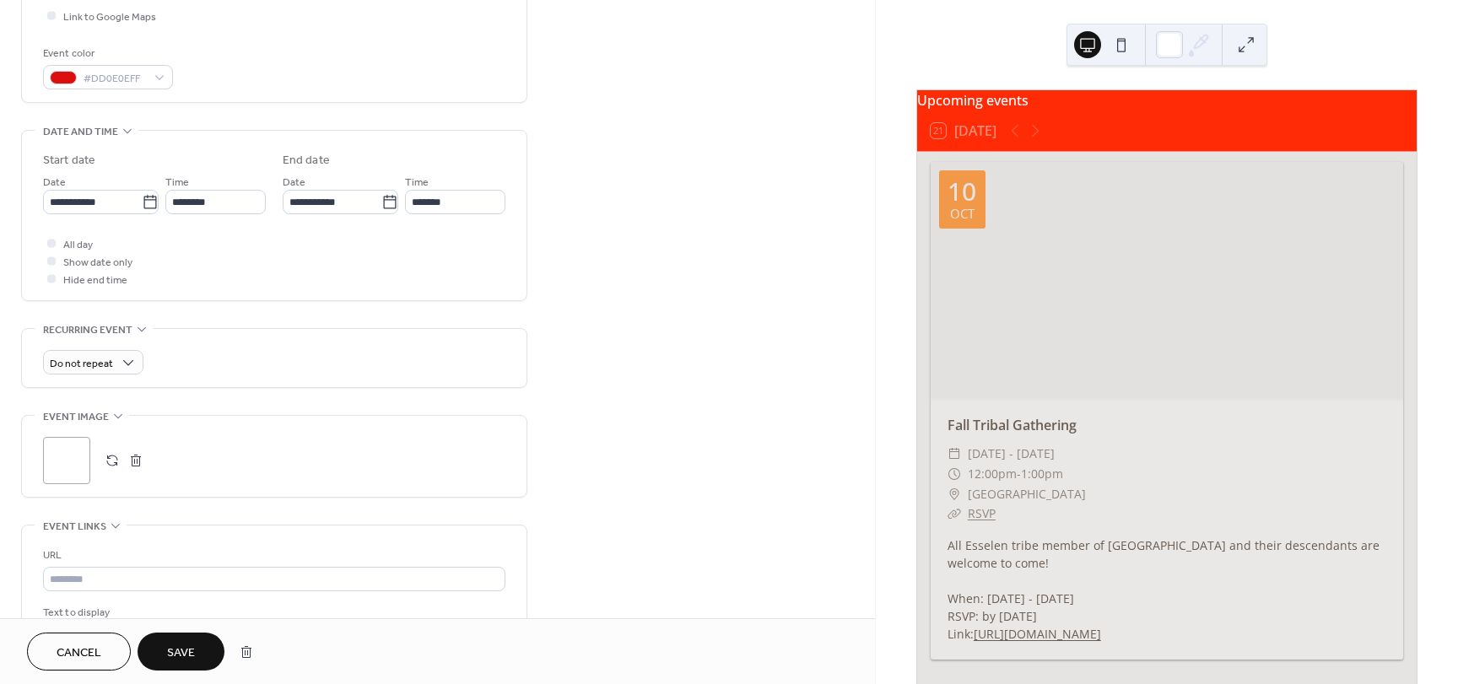
scroll to position [422, 0]
click at [173, 649] on span "Save" at bounding box center [181, 654] width 28 height 18
